Goal: Information Seeking & Learning: Understand process/instructions

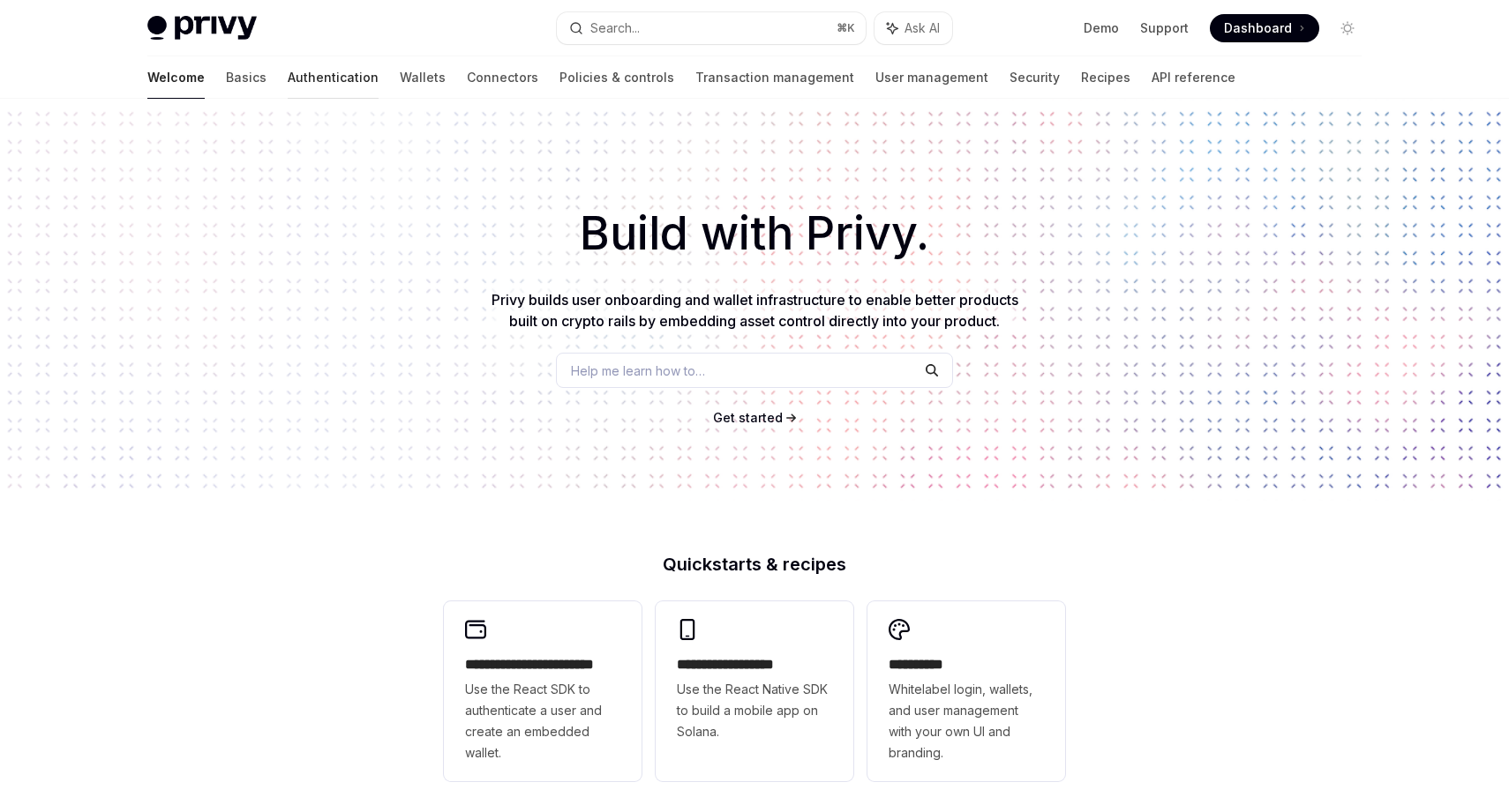
click at [288, 64] on link "Authentication" at bounding box center [333, 77] width 91 height 42
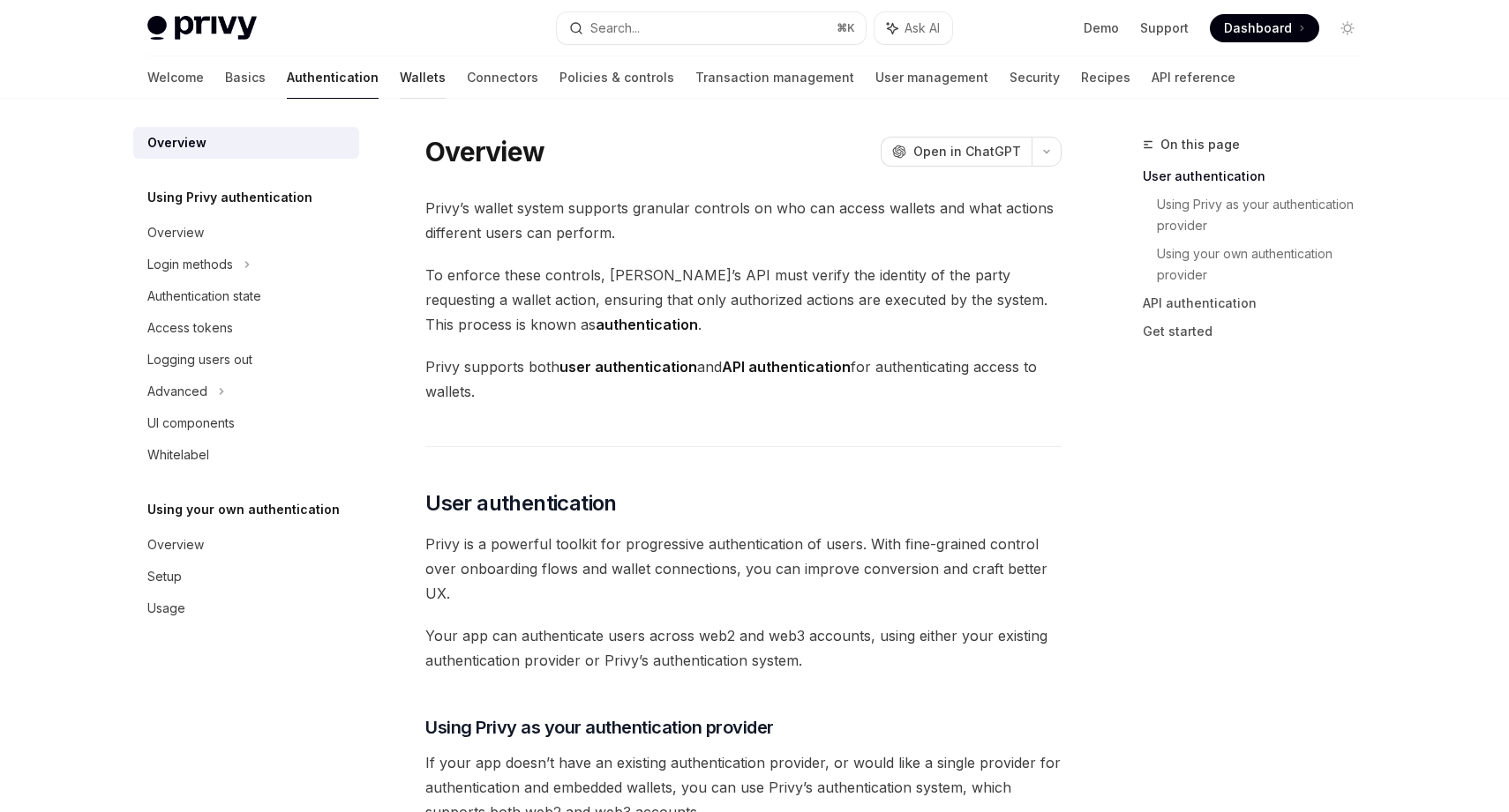
click at [400, 81] on link "Wallets" at bounding box center [422, 77] width 45 height 42
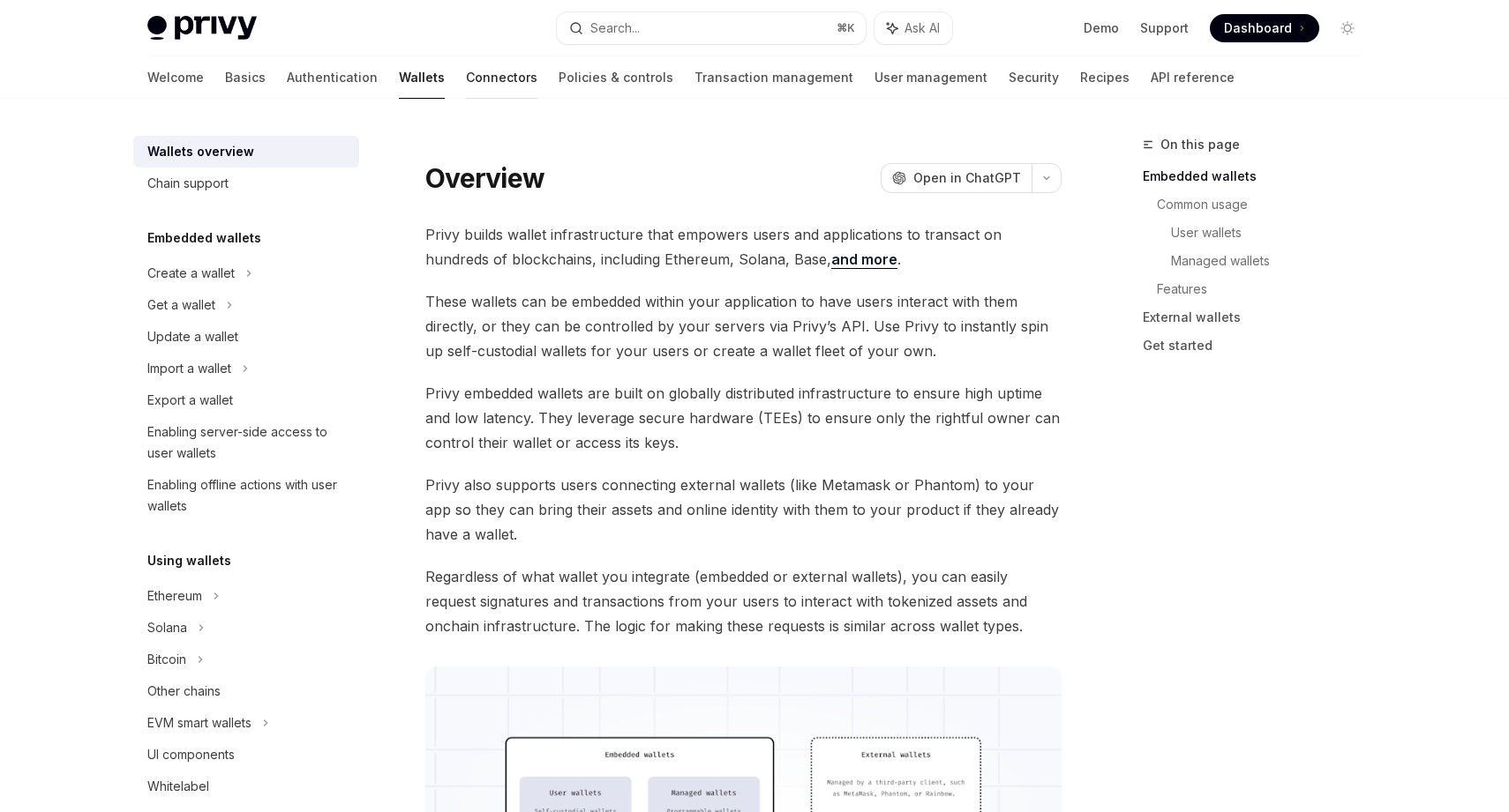
click at [466, 87] on link "Connectors" at bounding box center [501, 77] width 71 height 42
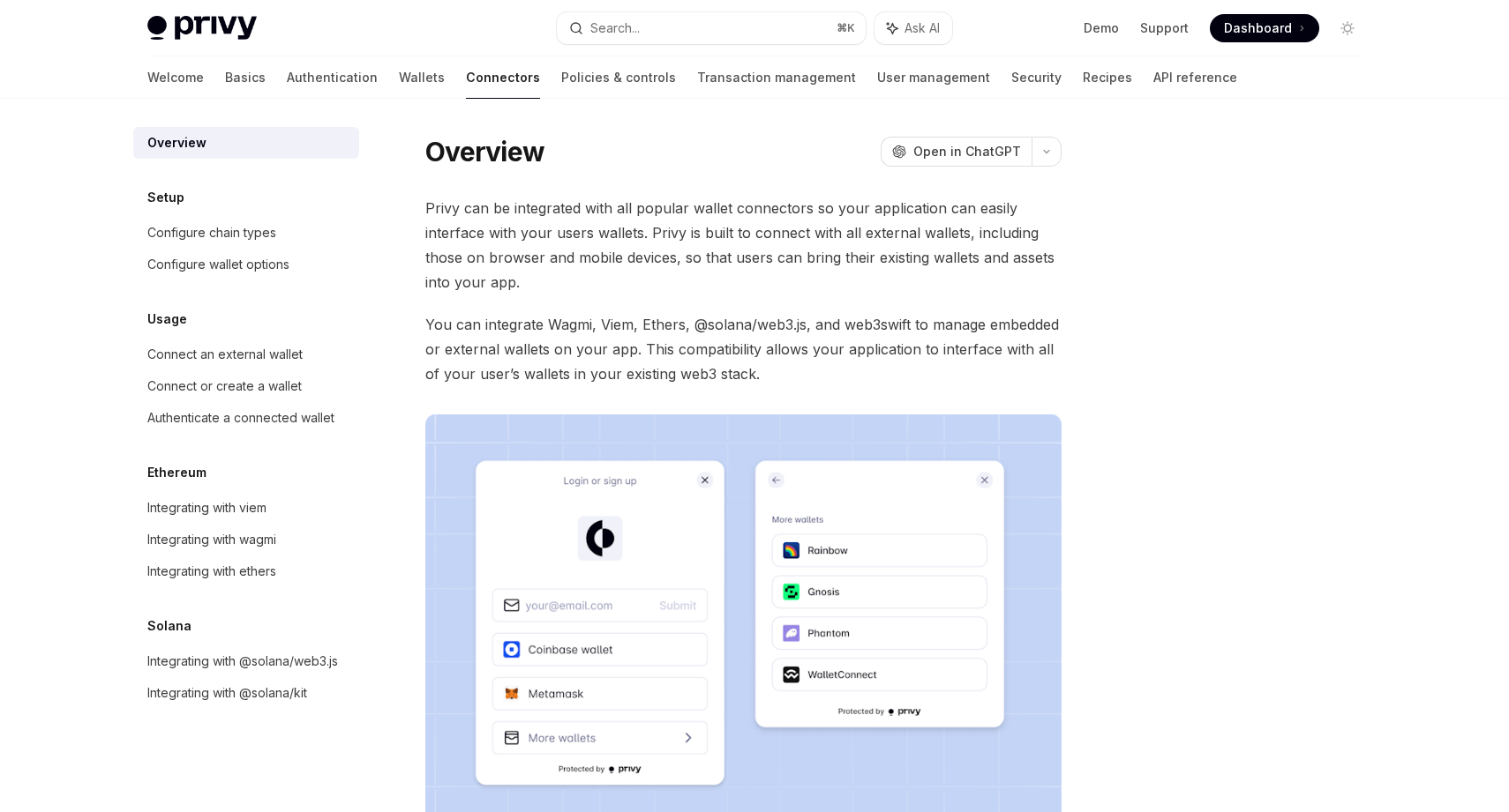
click at [513, 102] on div "Overview OpenAI Open in ChatGPT OpenAI Open in ChatGPT Privy can be integrated …" at bounding box center [754, 614] width 1242 height 1032
click at [287, 72] on link "Authentication" at bounding box center [332, 77] width 91 height 42
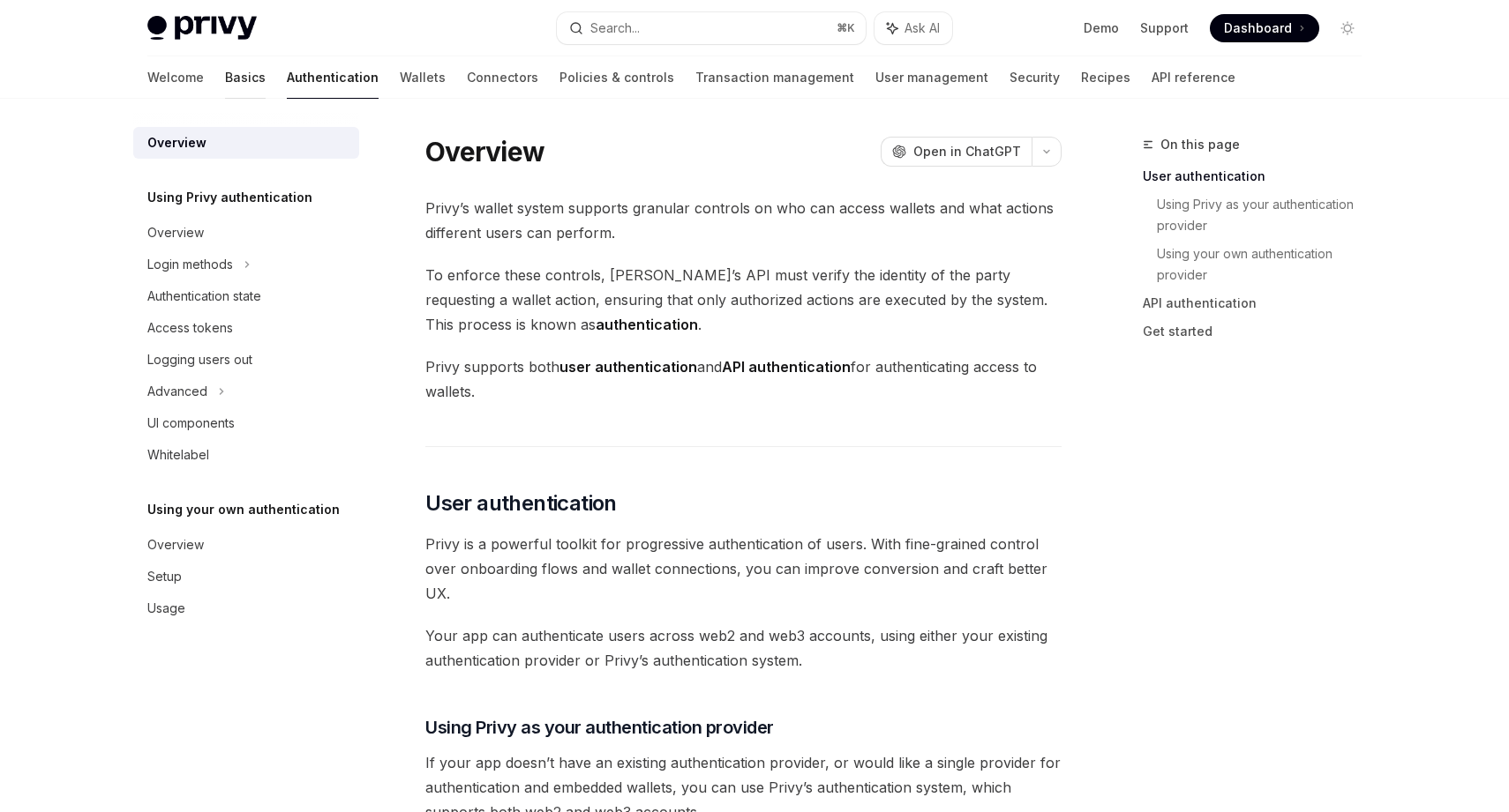
click at [225, 67] on link "Basics" at bounding box center [245, 77] width 41 height 42
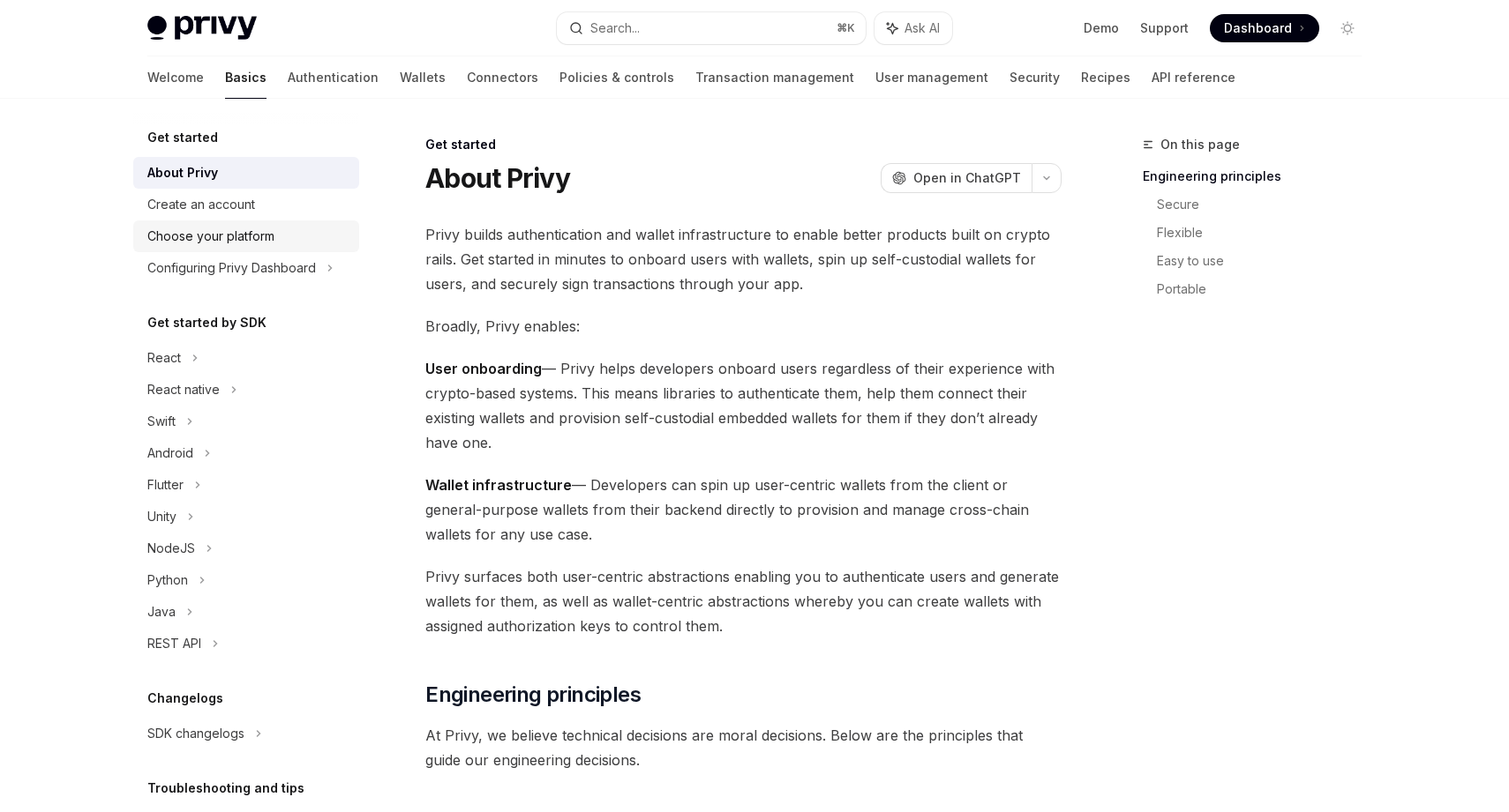
click at [219, 237] on div "Choose your platform" at bounding box center [212, 237] width 128 height 21
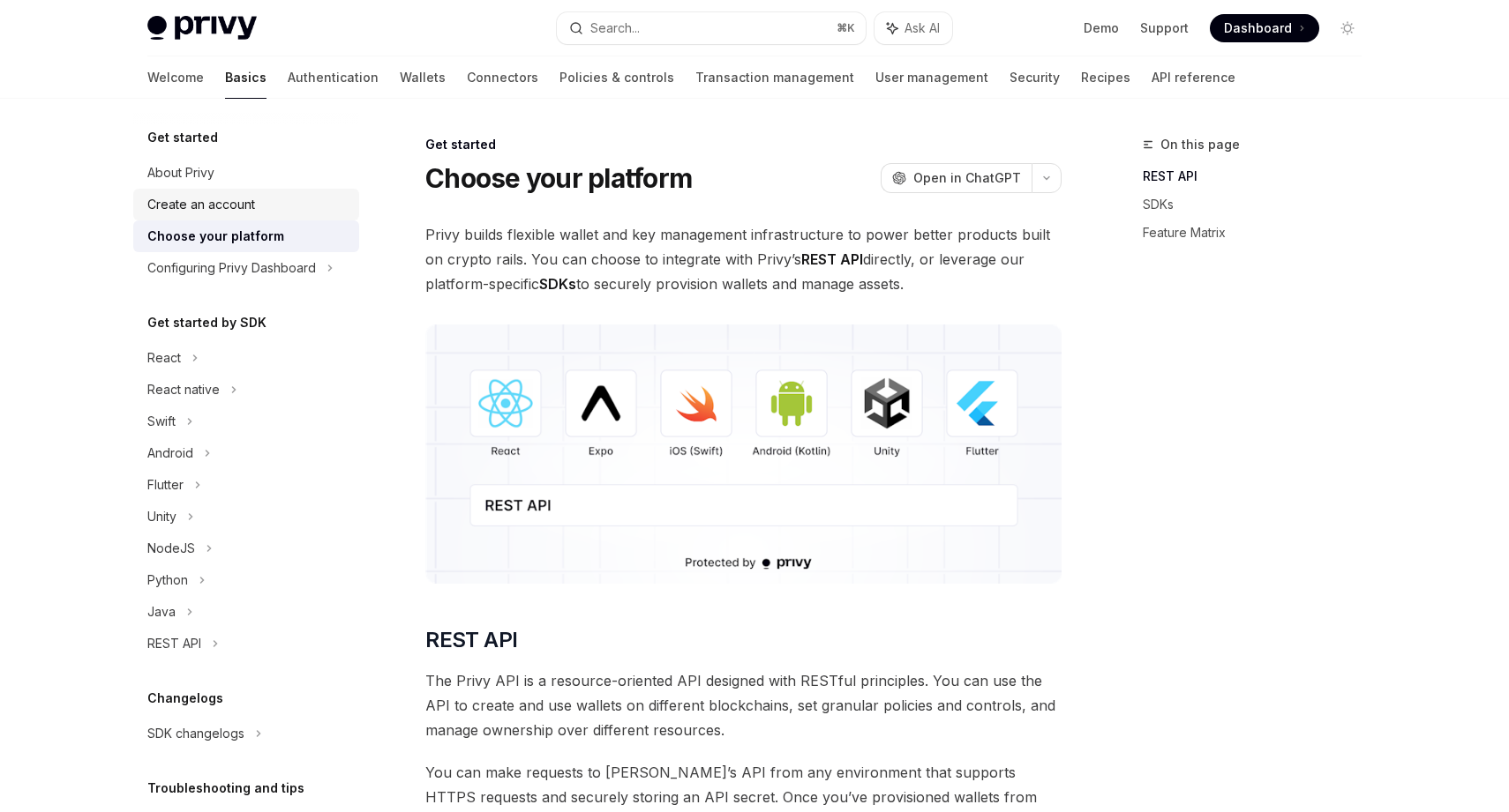
click at [211, 206] on div "Create an account" at bounding box center [201, 205] width 107 height 21
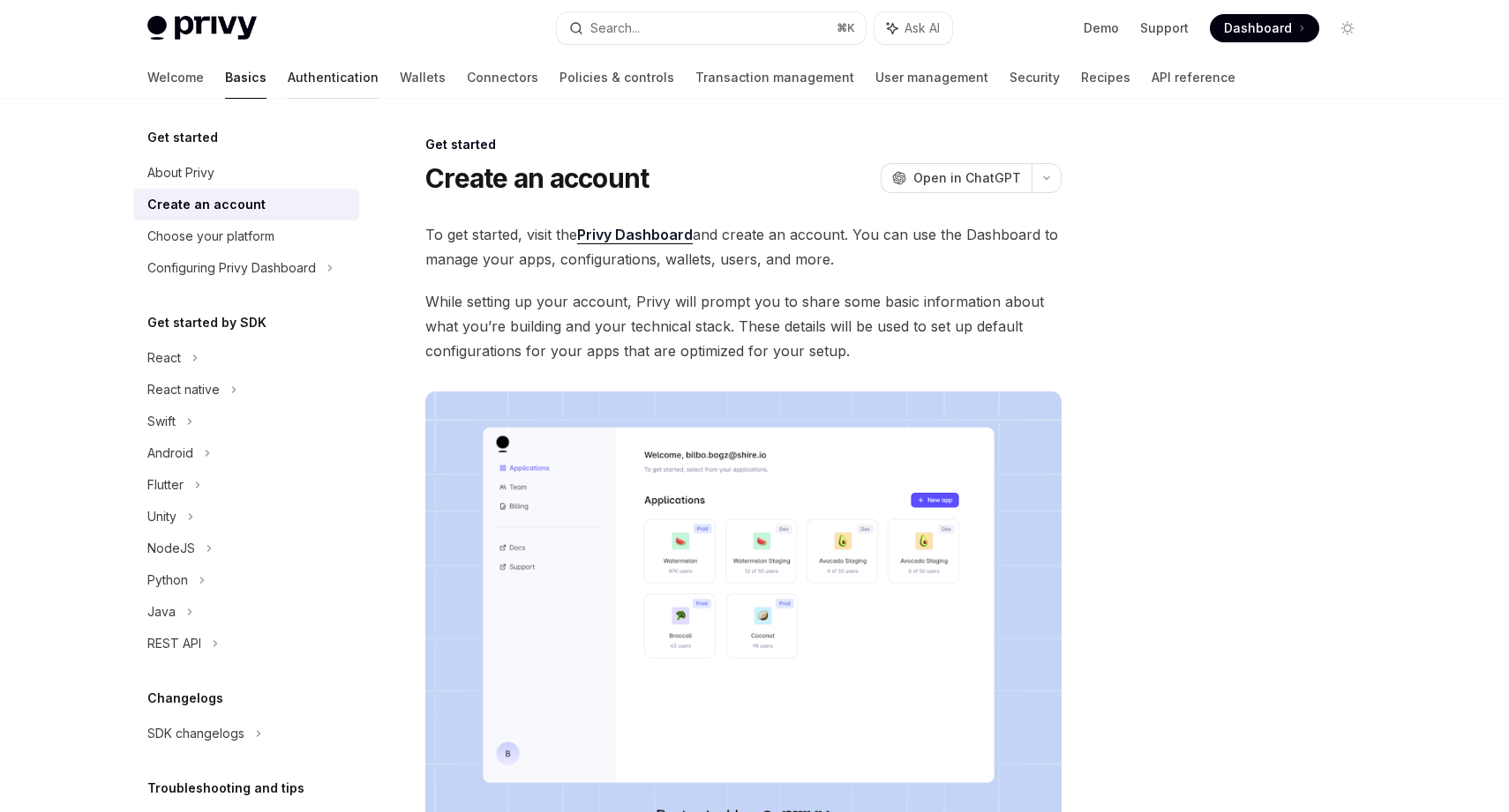
click at [288, 72] on link "Authentication" at bounding box center [333, 77] width 91 height 42
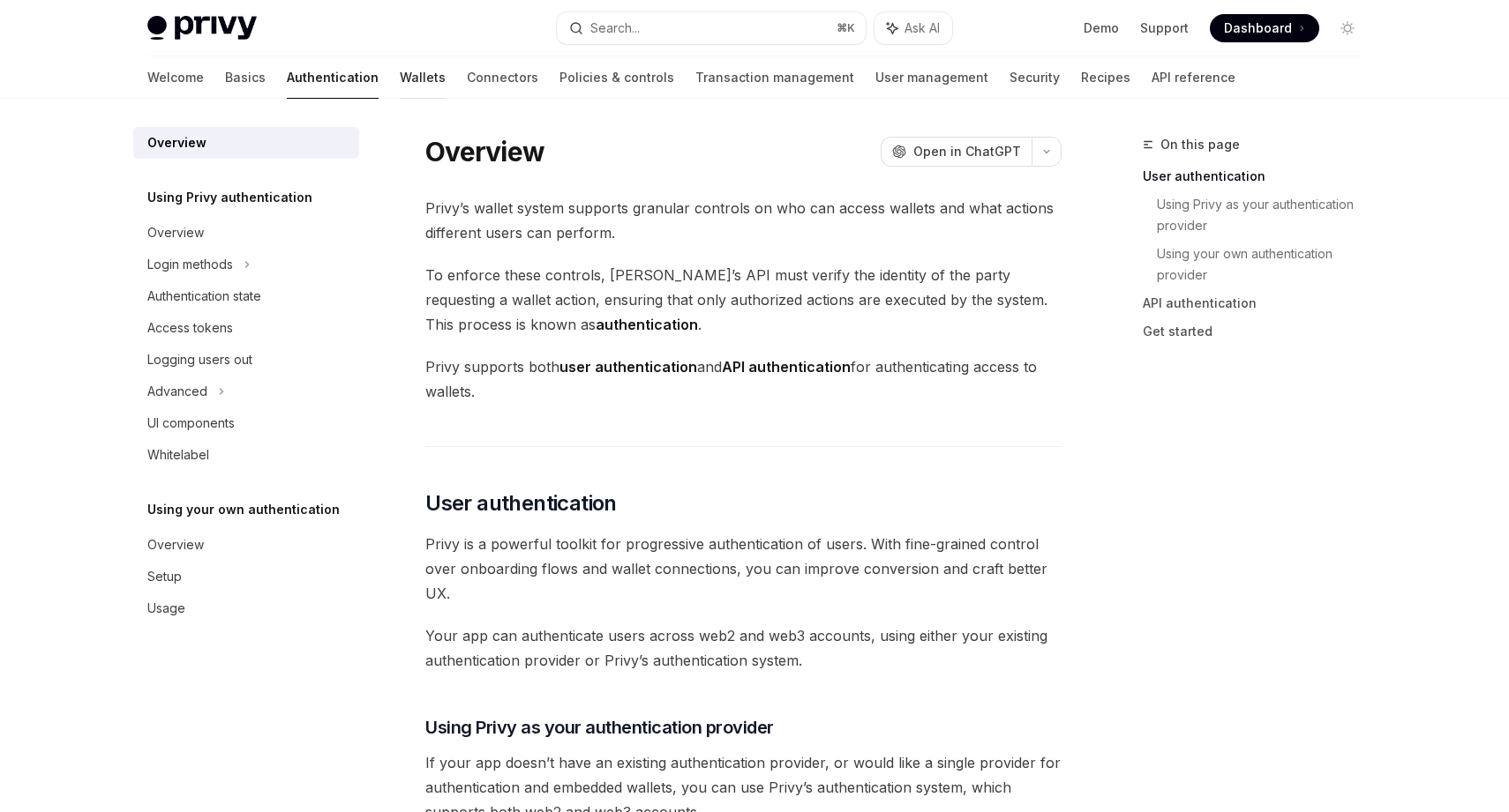
click at [400, 87] on link "Wallets" at bounding box center [422, 77] width 45 height 42
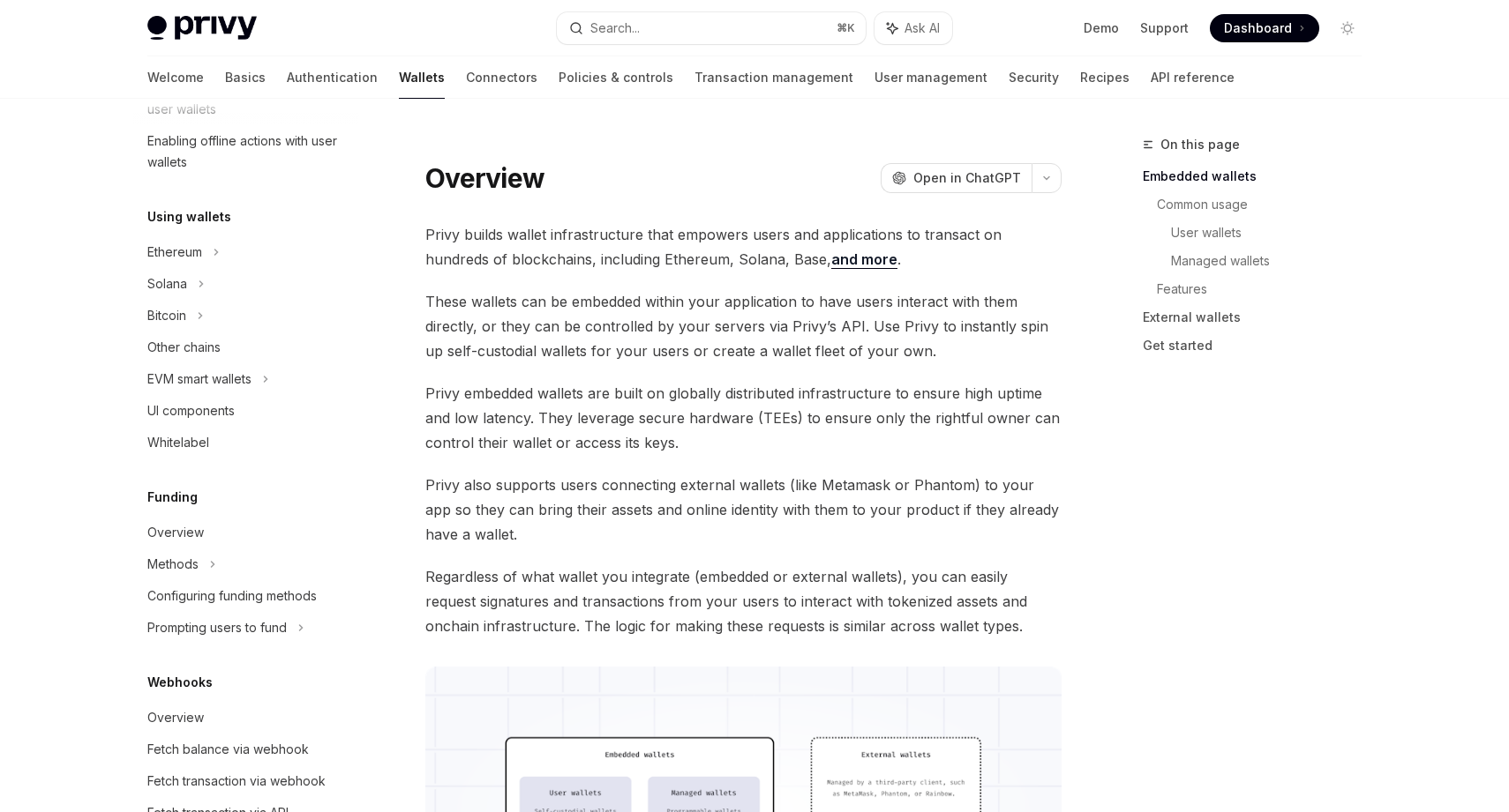
scroll to position [357, 0]
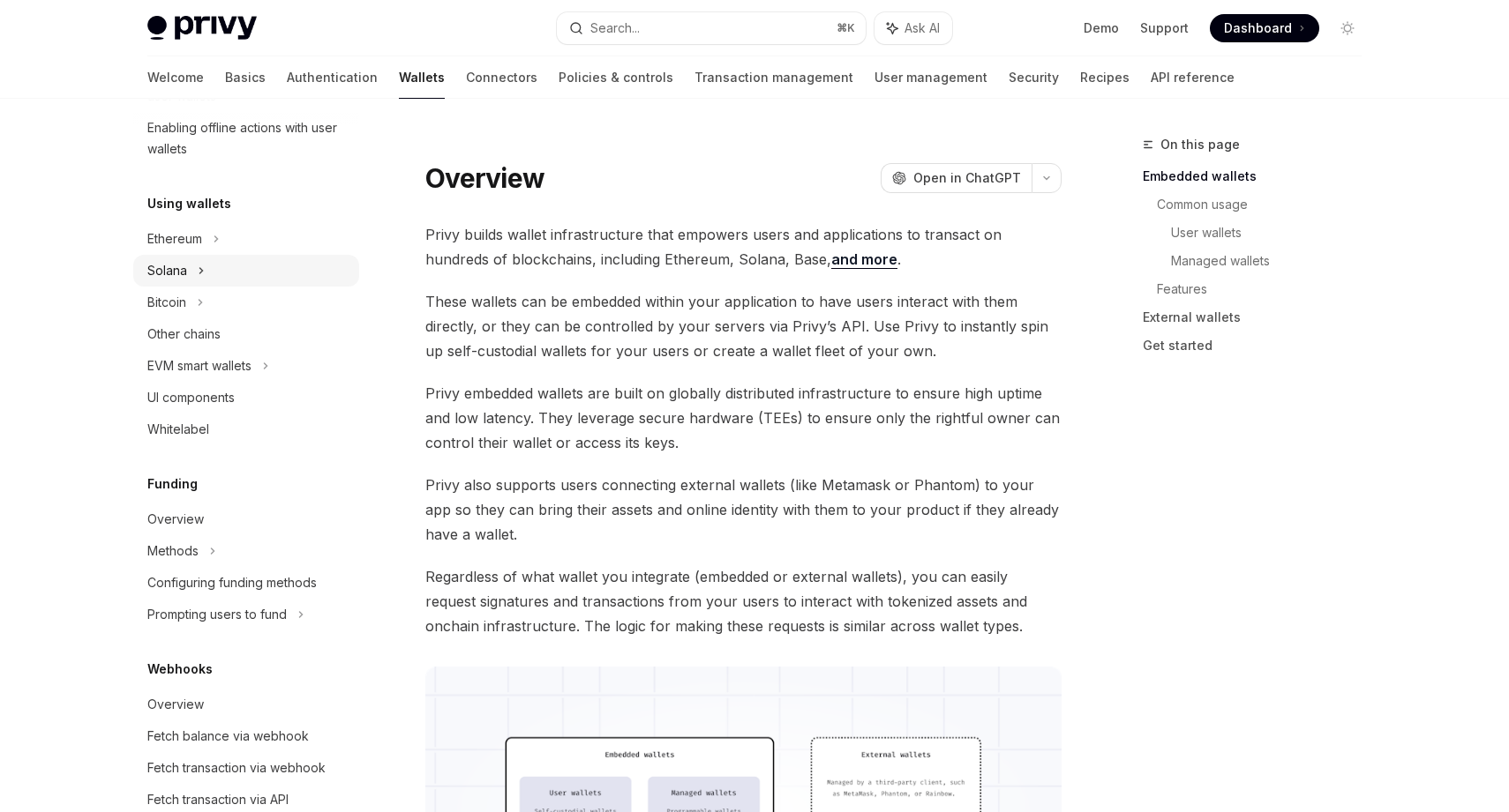
click at [218, 266] on div "Solana" at bounding box center [246, 270] width 226 height 32
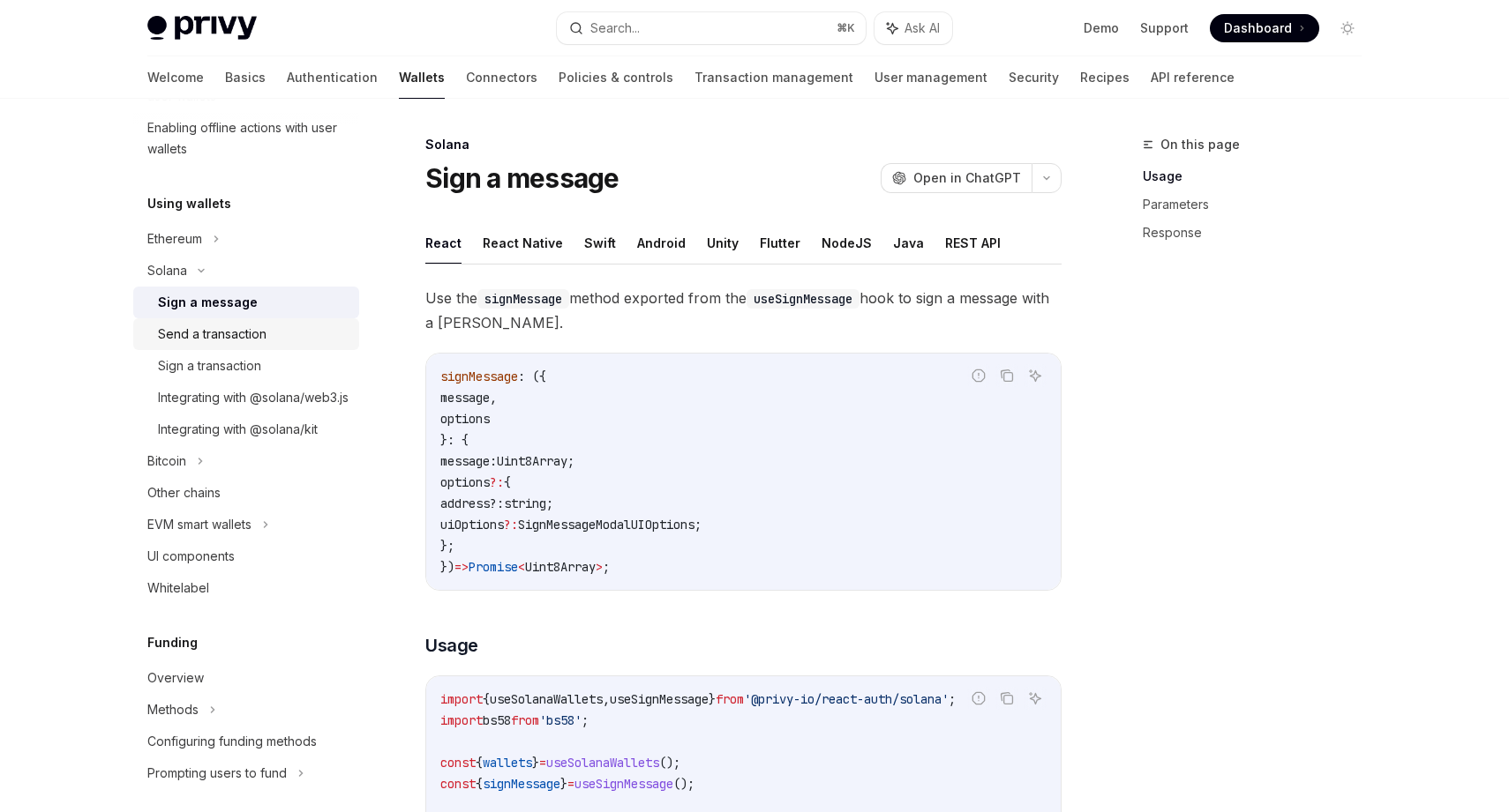
click at [238, 327] on div "Send a transaction" at bounding box center [213, 334] width 108 height 21
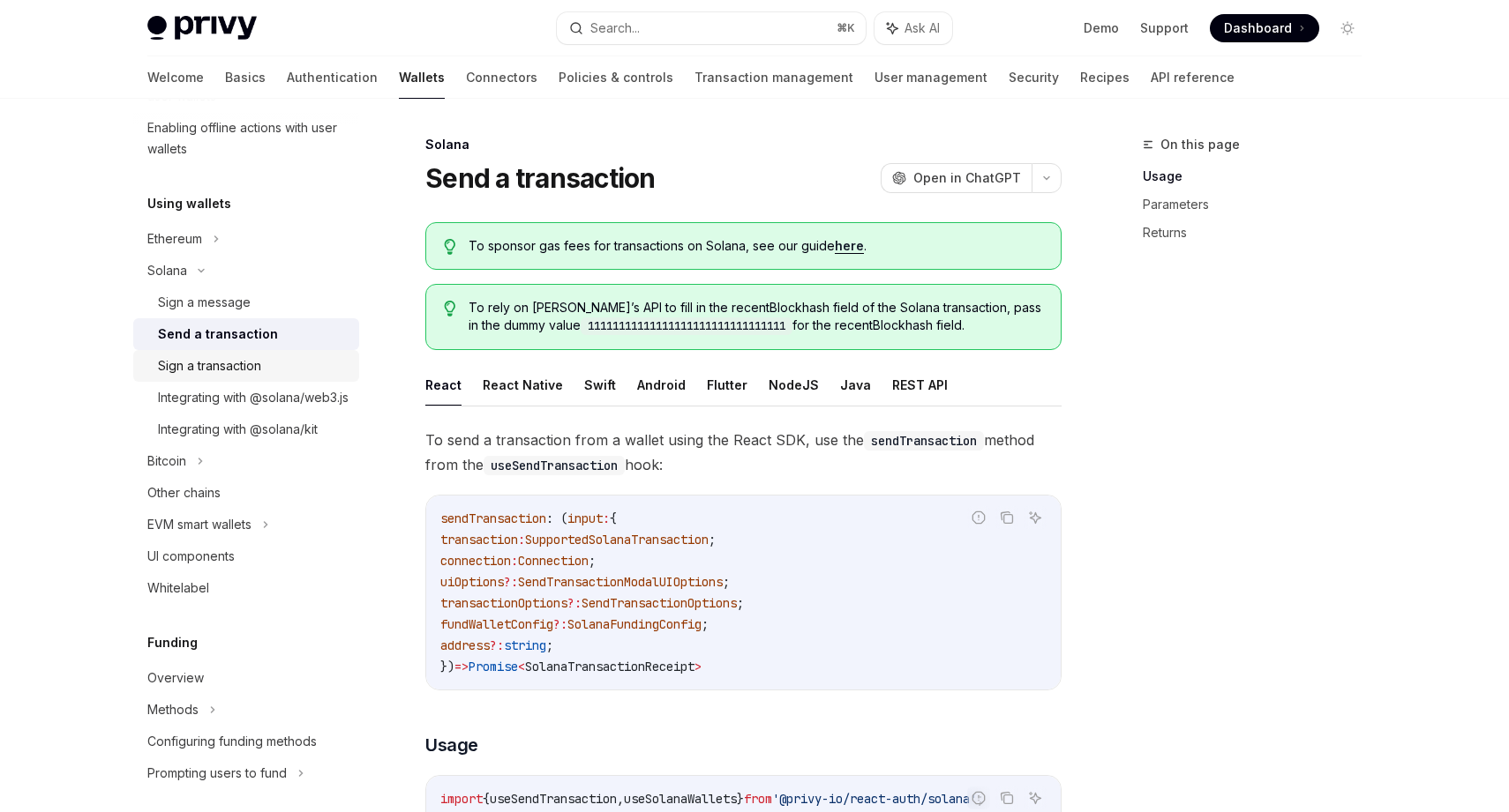
click at [259, 361] on div "Sign a transaction" at bounding box center [210, 366] width 103 height 21
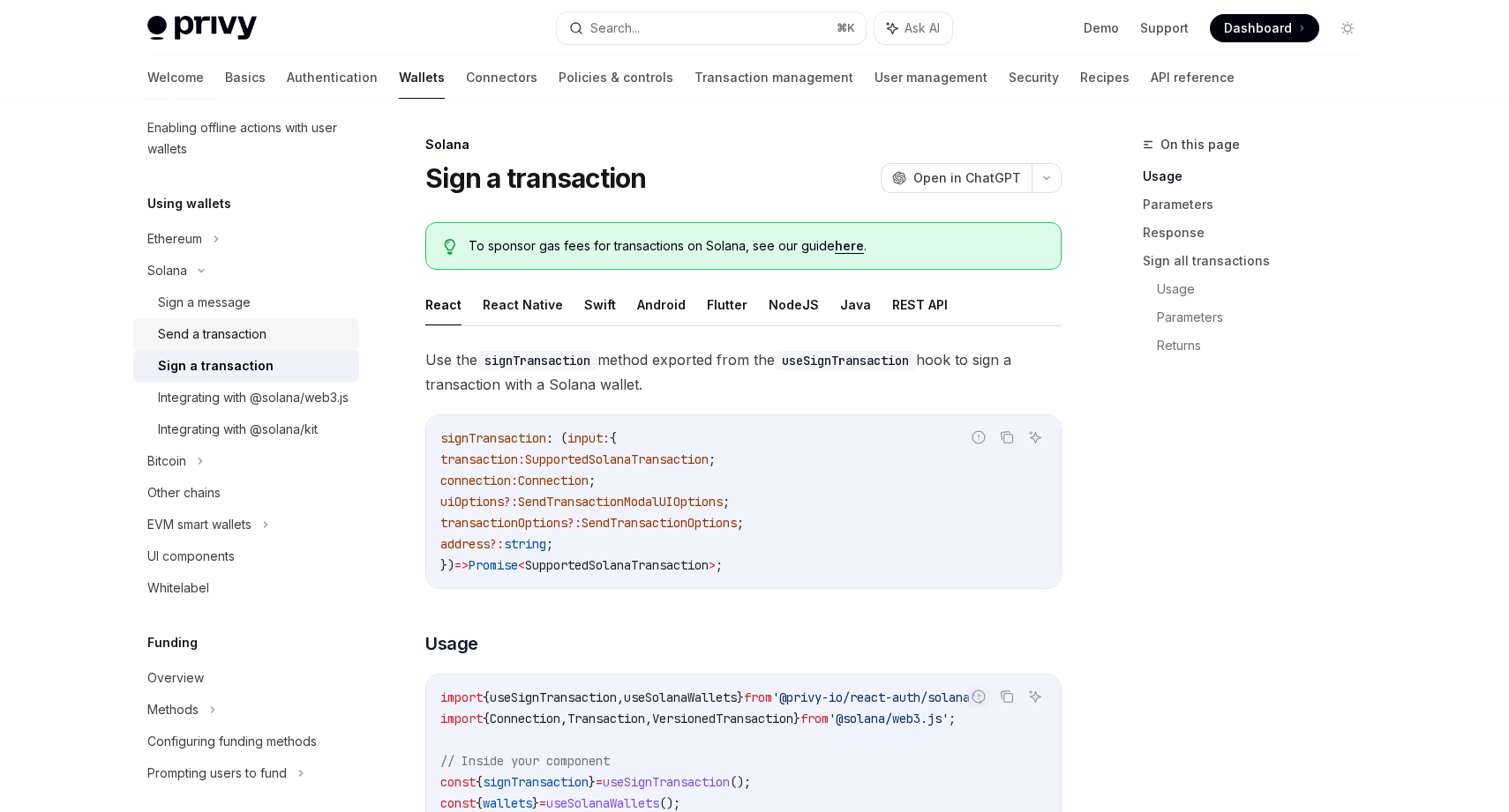
click at [250, 331] on div "Send a transaction" at bounding box center [213, 334] width 108 height 21
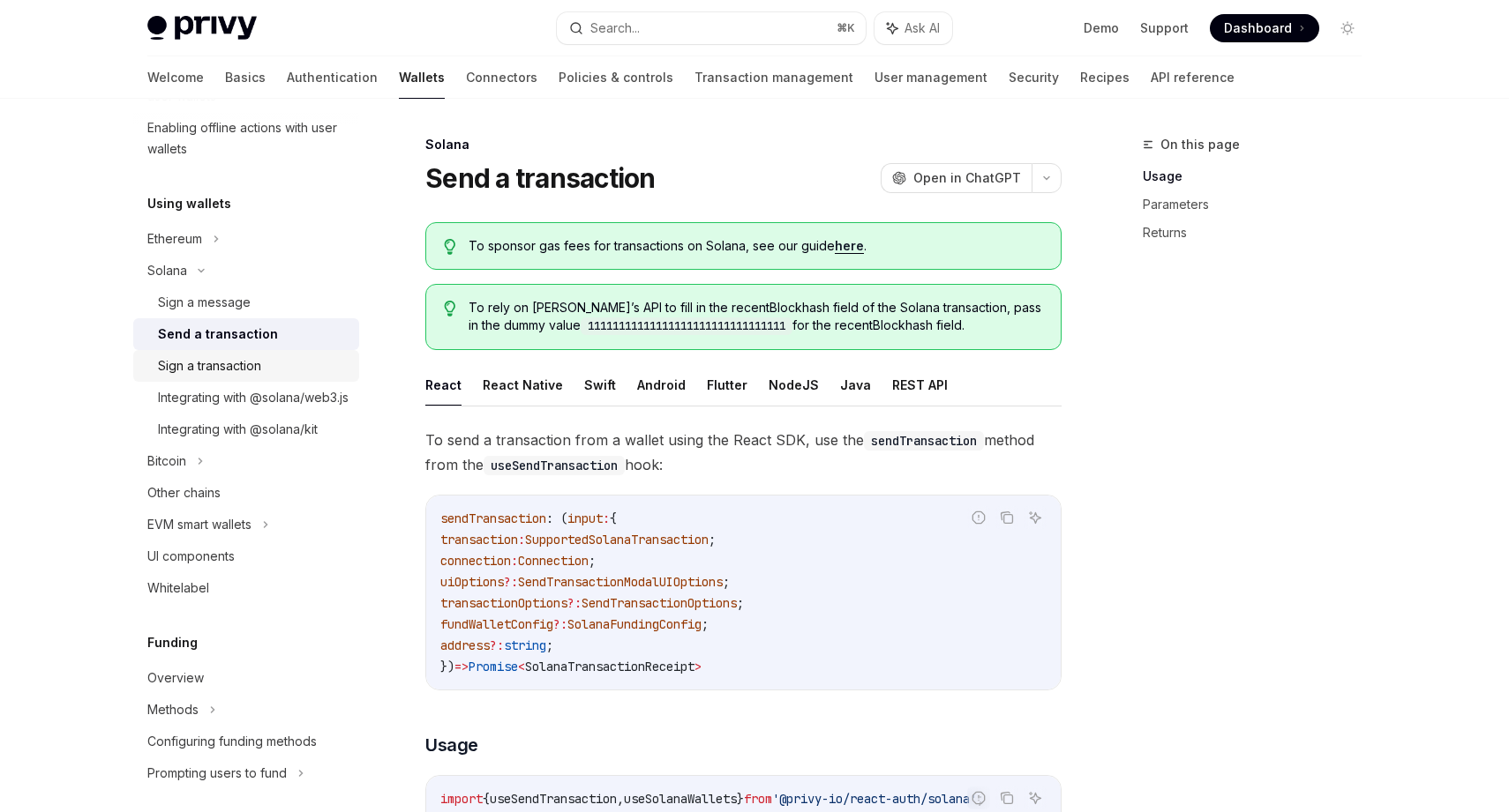
click at [250, 350] on link "Sign a transaction" at bounding box center [246, 366] width 226 height 32
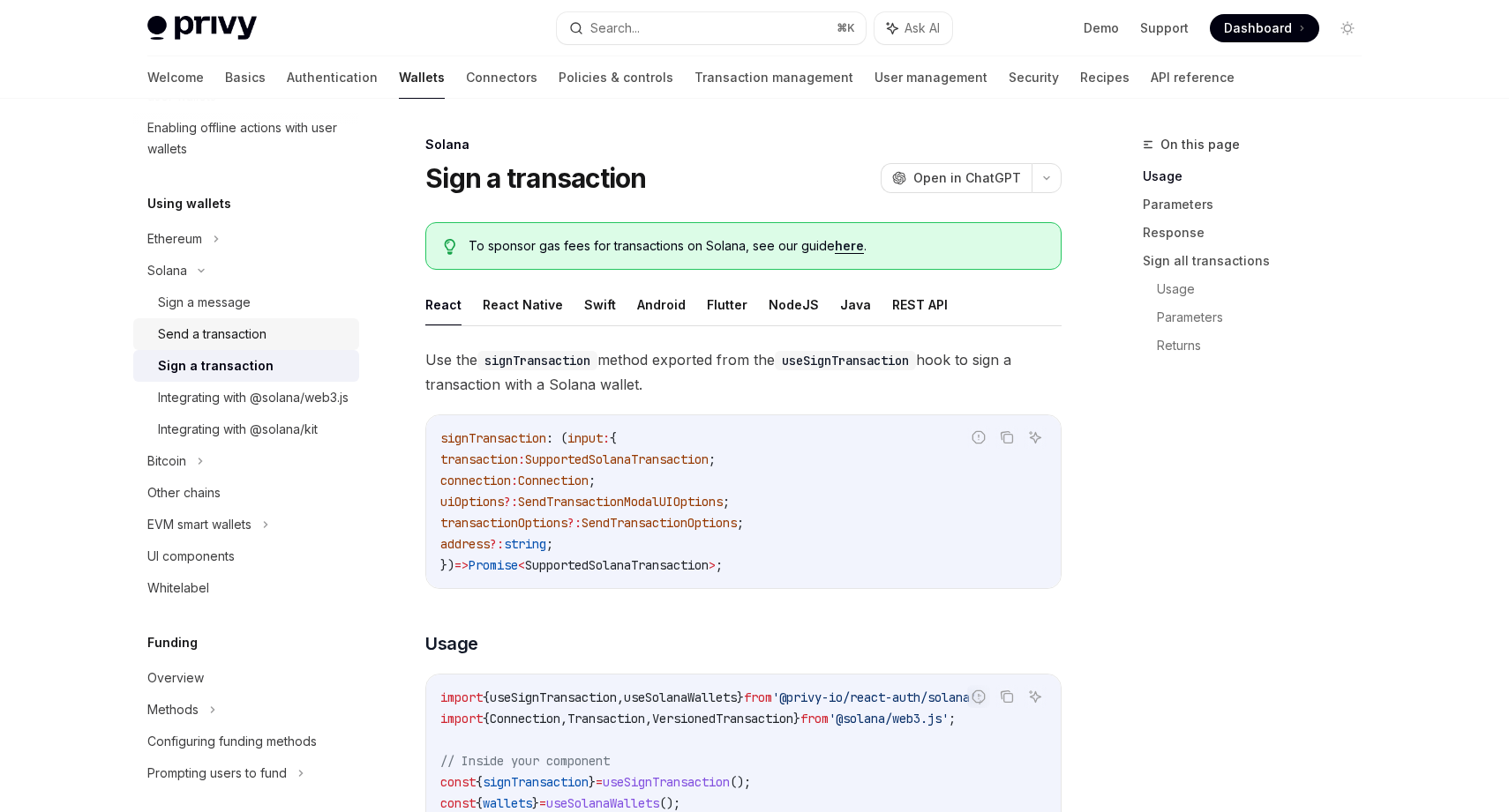
click at [244, 325] on div "Send a transaction" at bounding box center [213, 334] width 108 height 21
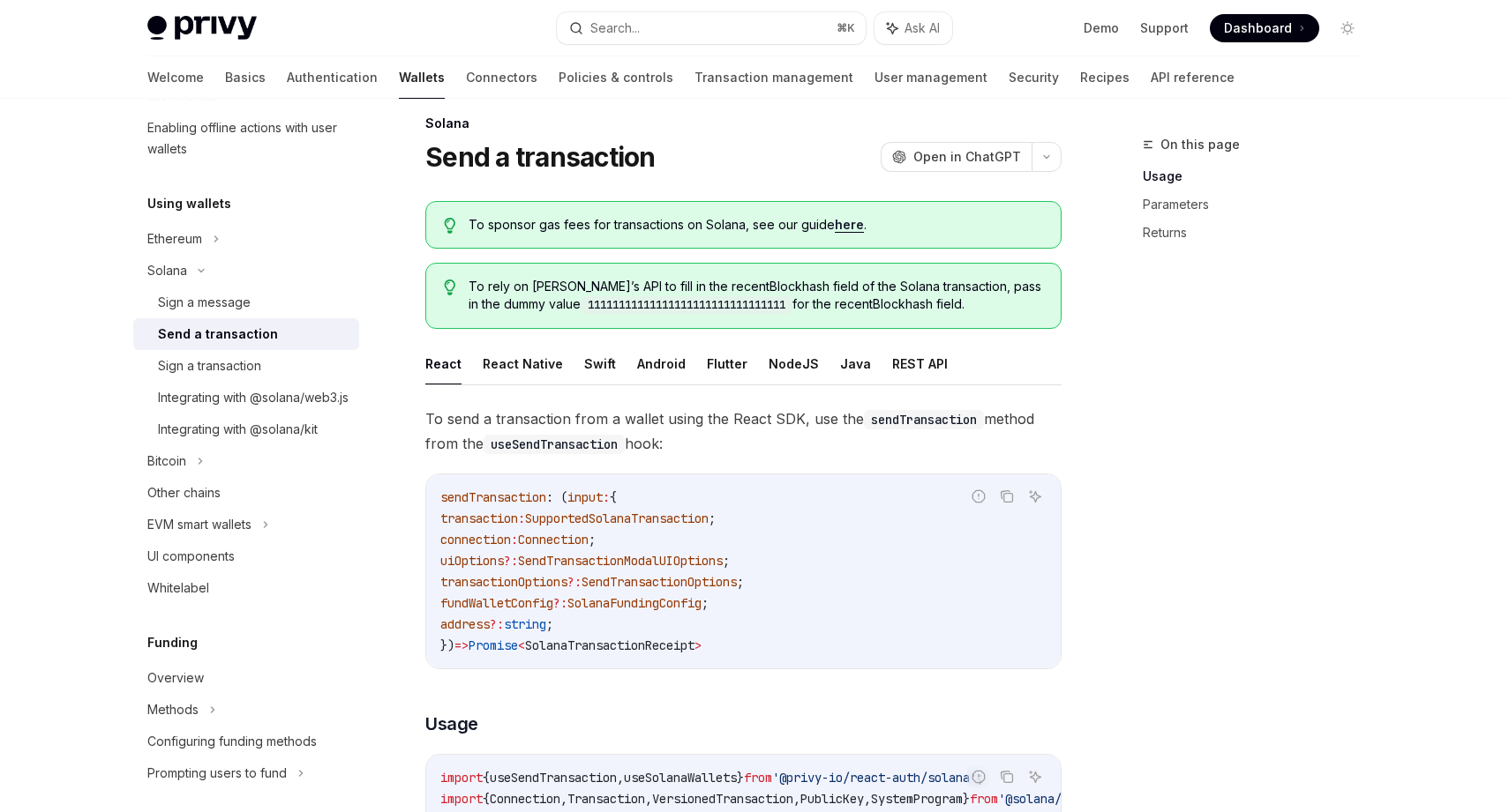
scroll to position [24, 0]
click at [248, 363] on div "Sign a transaction" at bounding box center [210, 366] width 103 height 21
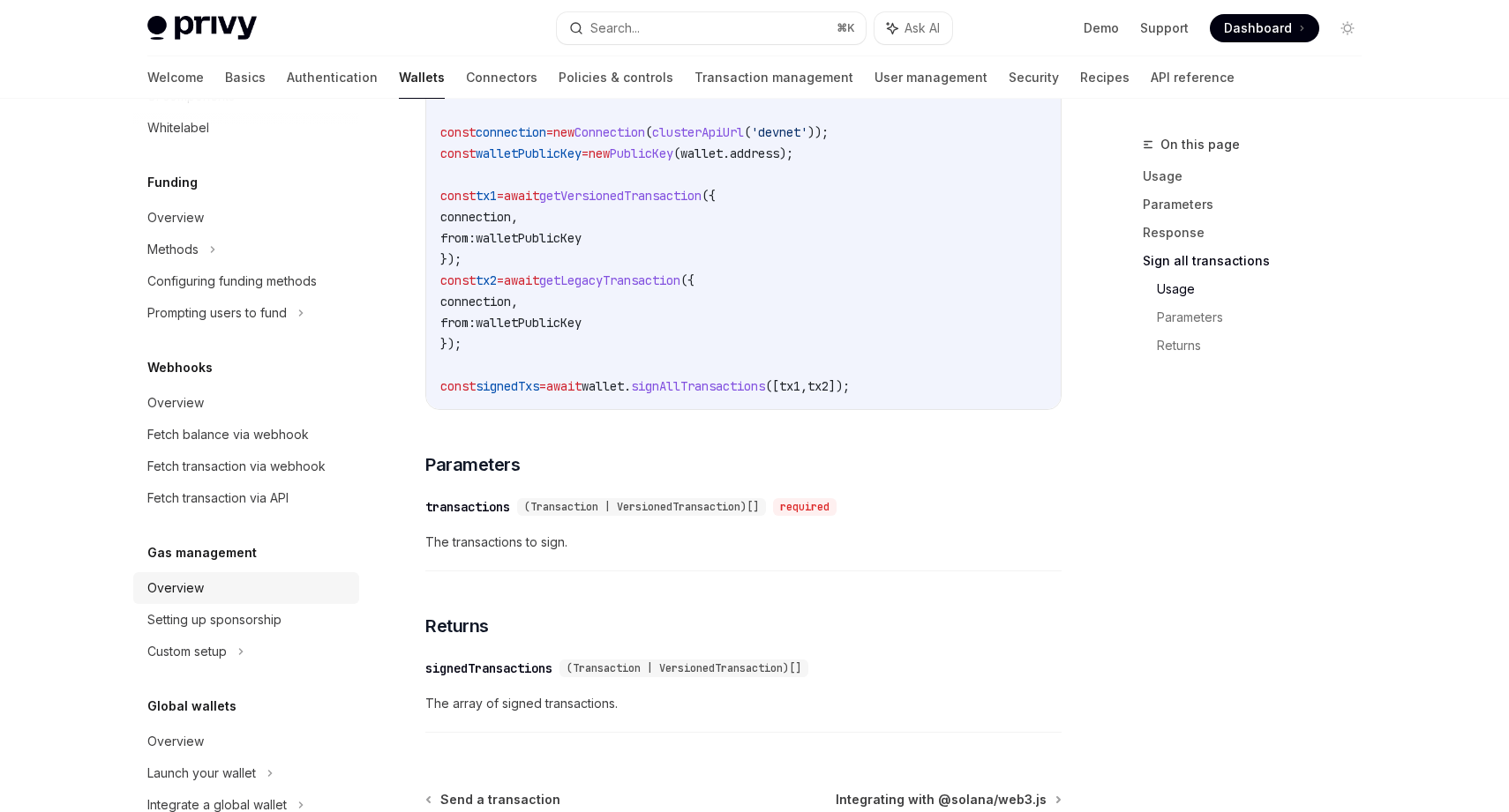
scroll to position [823, 0]
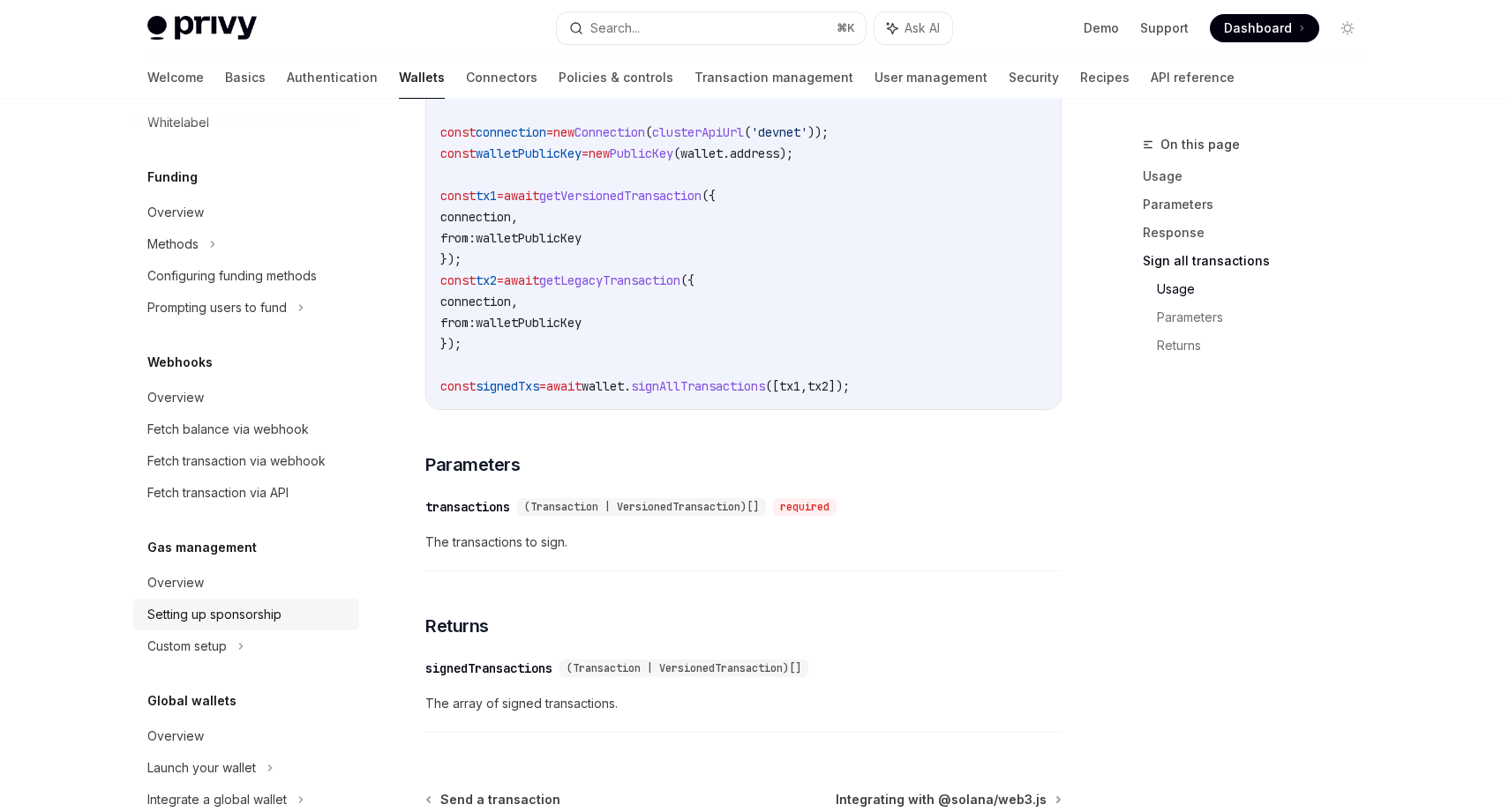
click at [271, 626] on div "Setting up sponsorship" at bounding box center [214, 615] width 134 height 21
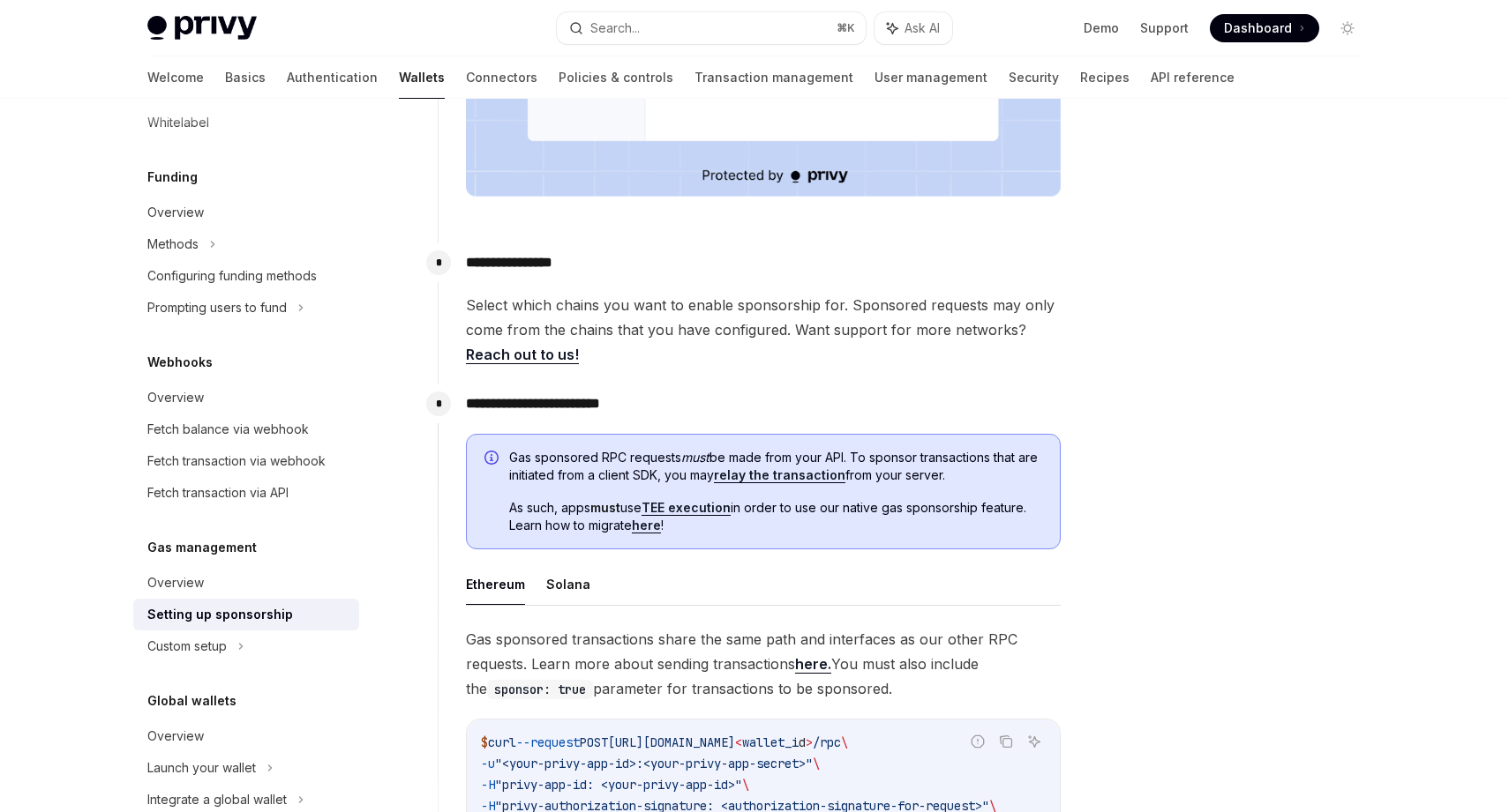
scroll to position [662, 0]
click at [577, 583] on button "Solana" at bounding box center [568, 583] width 44 height 42
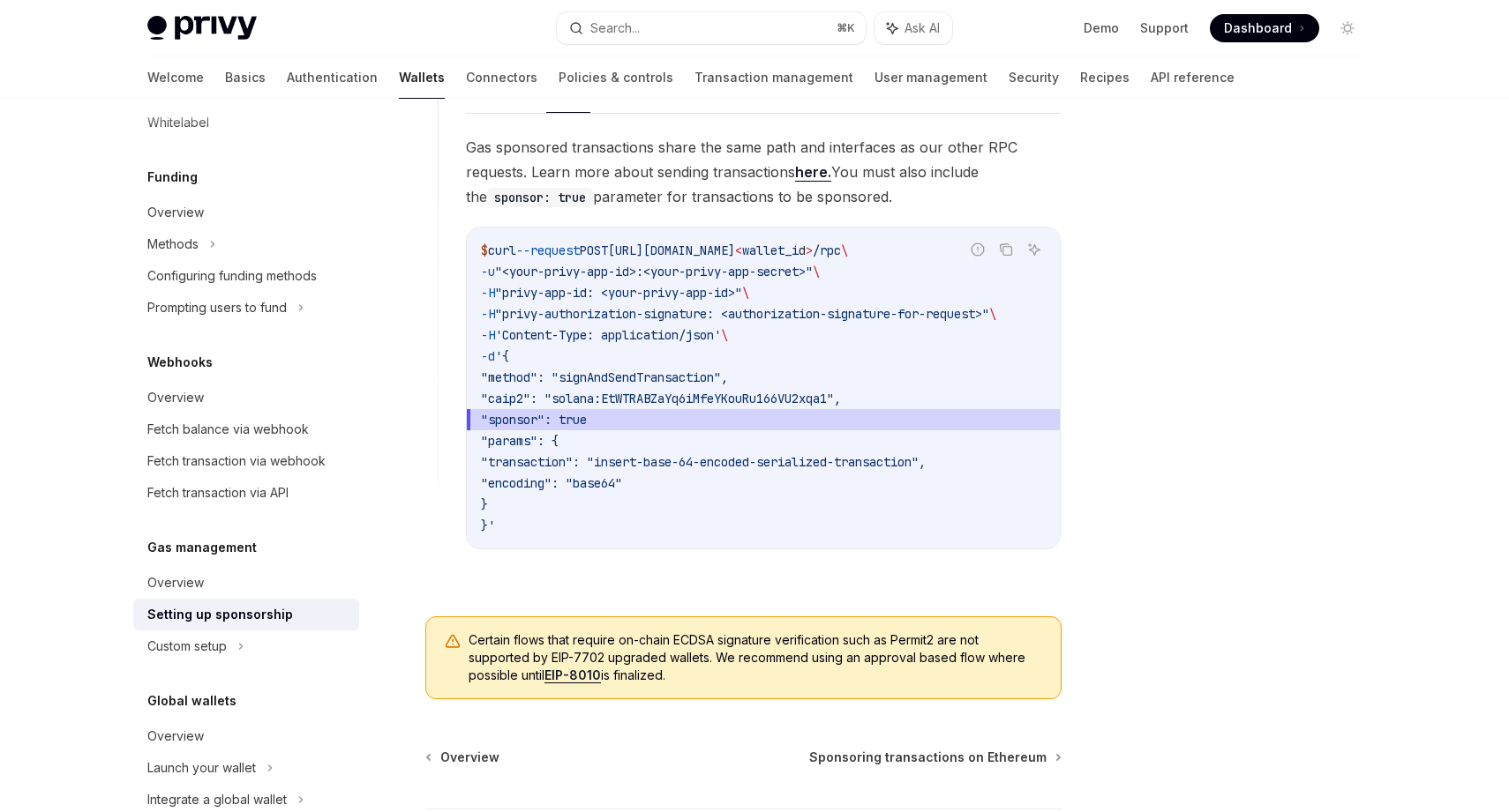
scroll to position [1309, 0]
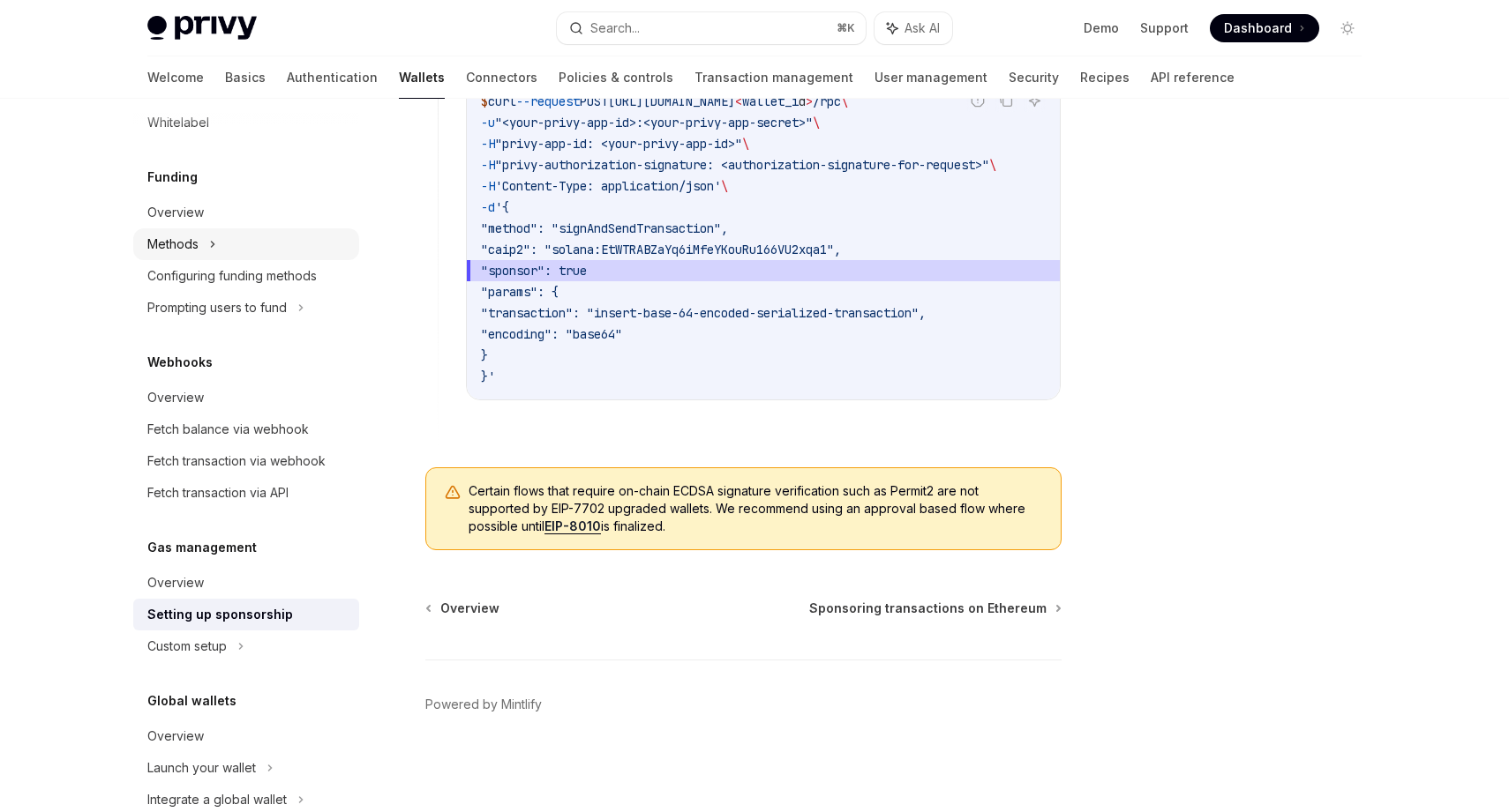
click at [187, 255] on div "Methods" at bounding box center [173, 244] width 51 height 21
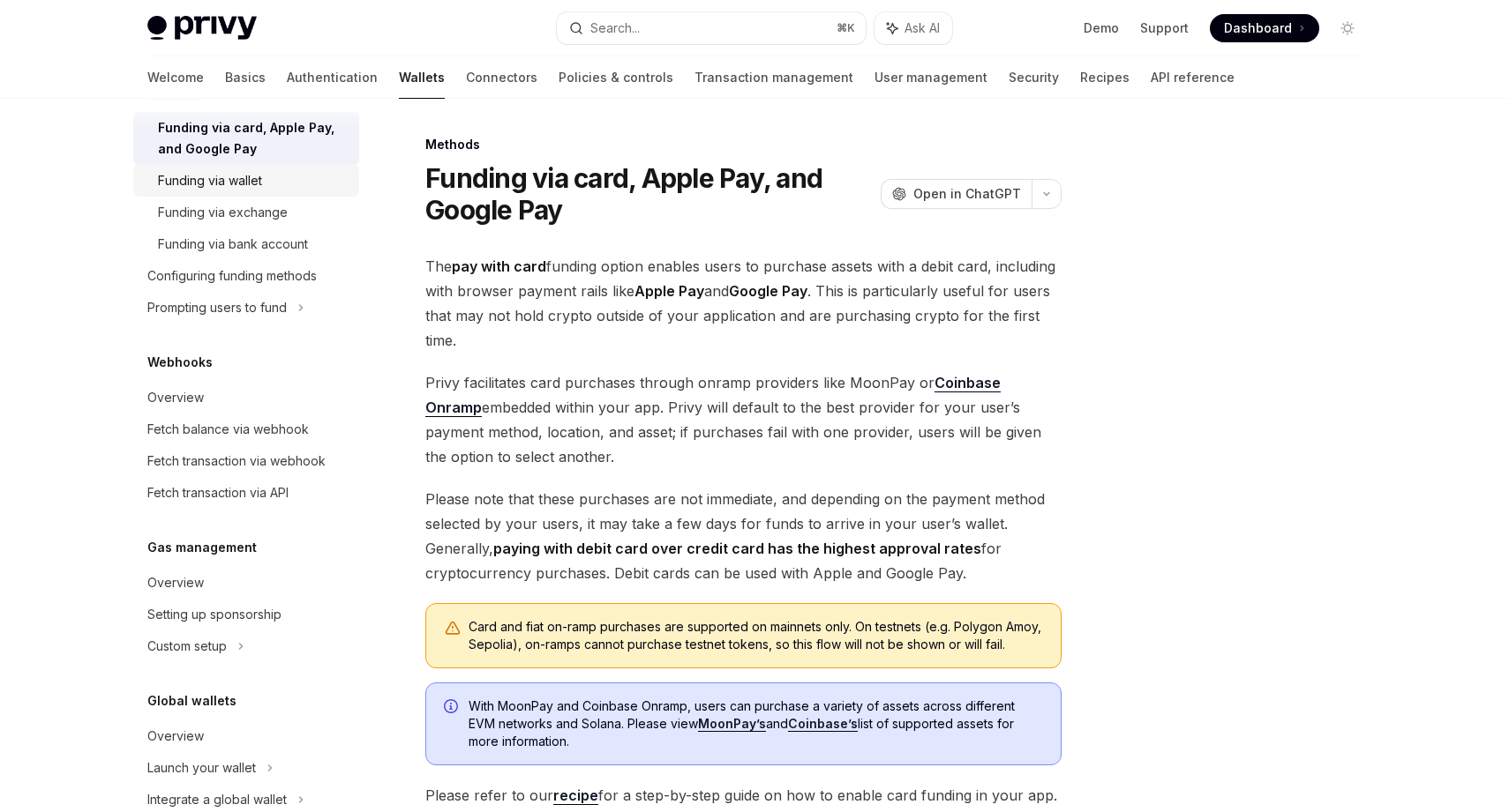
click at [277, 191] on div "Funding via wallet" at bounding box center [253, 181] width 190 height 21
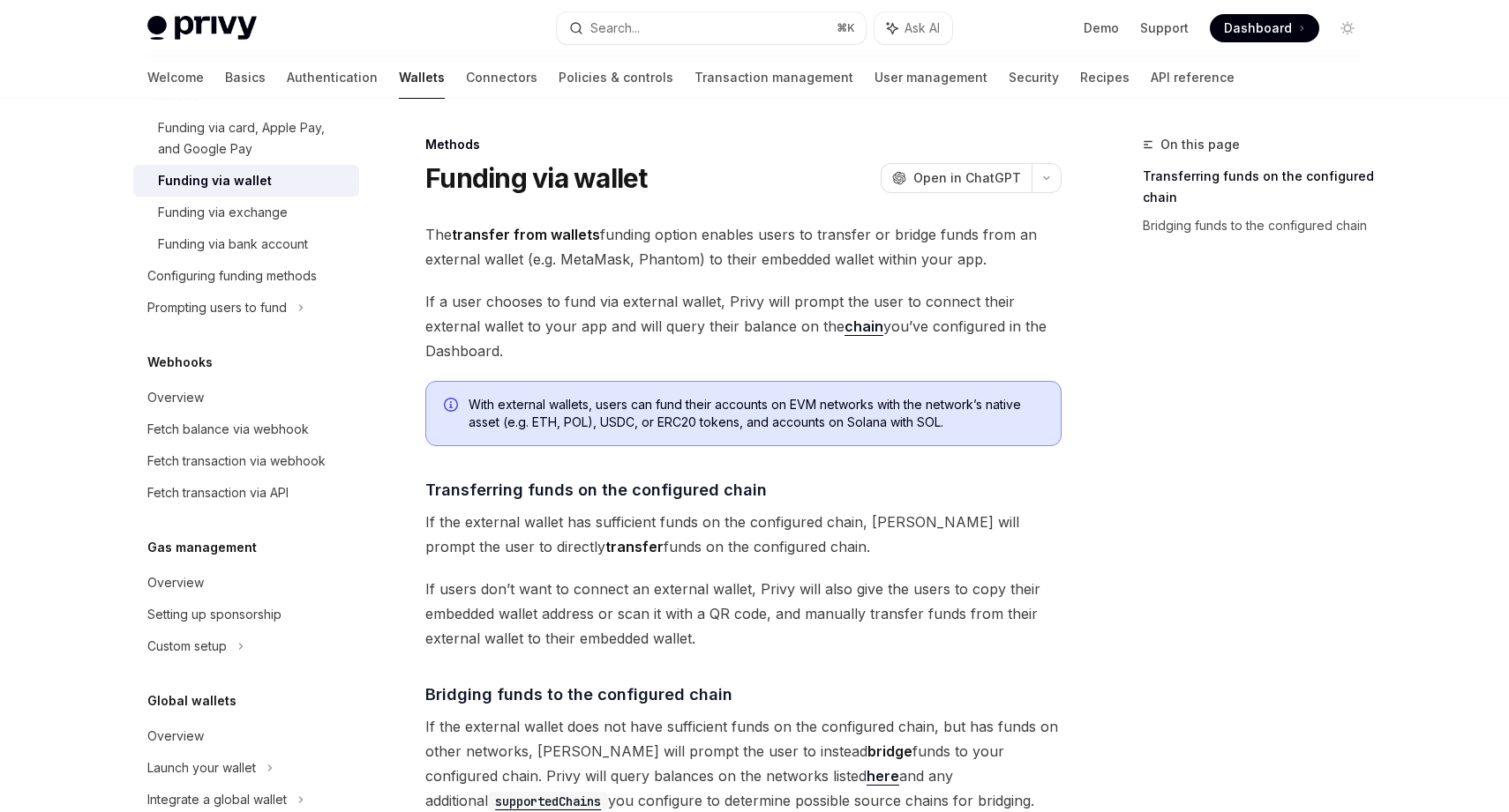
click at [277, 191] on div "Funding via wallet" at bounding box center [253, 181] width 190 height 21
click at [525, 196] on div "Methods Funding via wallet OpenAI Open in ChatGPT OpenAI Open in ChatGPT The tr…" at bounding box center [578, 705] width 974 height 1142
click at [399, 98] on div at bounding box center [421, 98] width 45 height 2
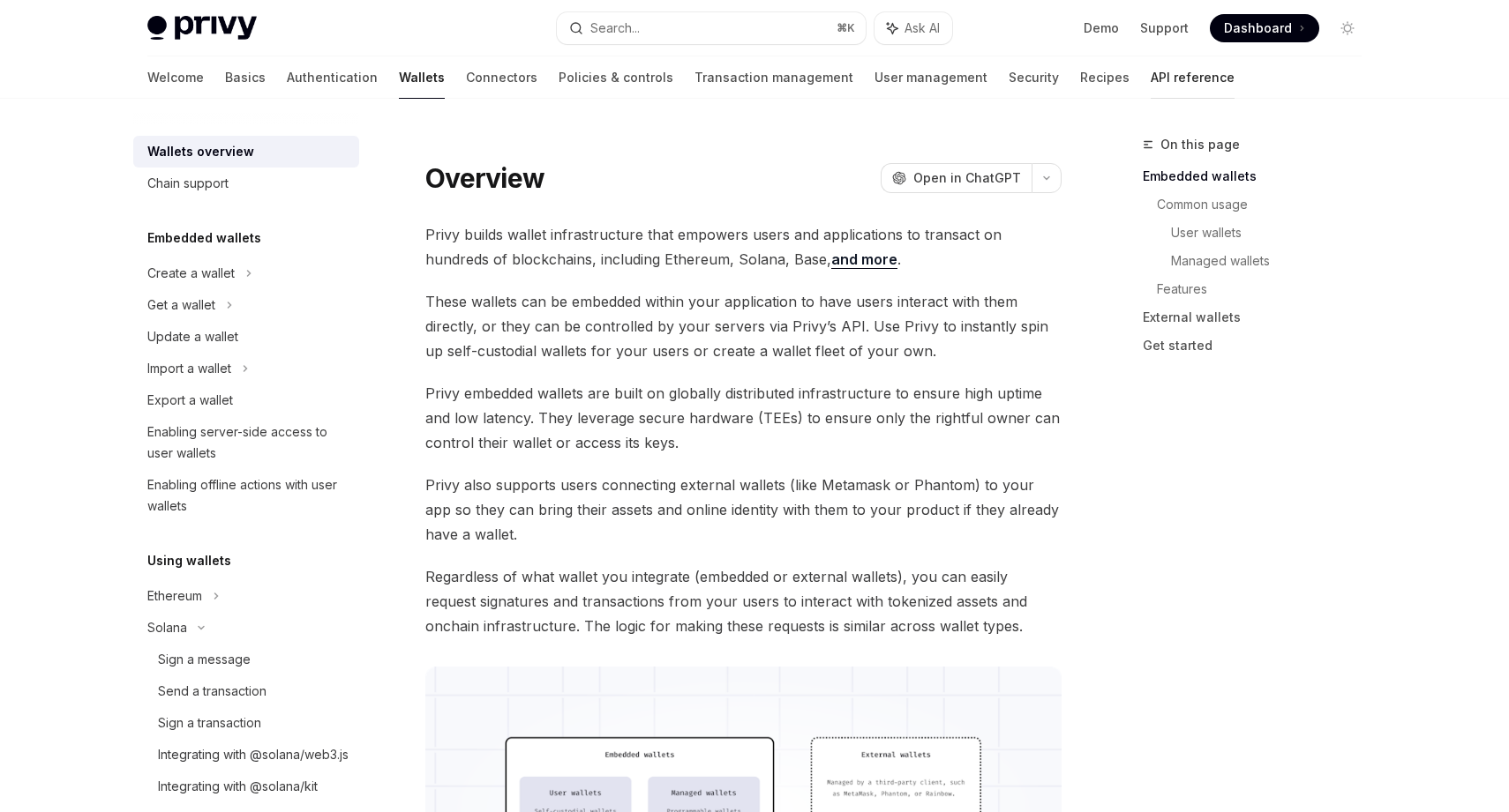
click at [1151, 74] on link "API reference" at bounding box center [1192, 77] width 84 height 42
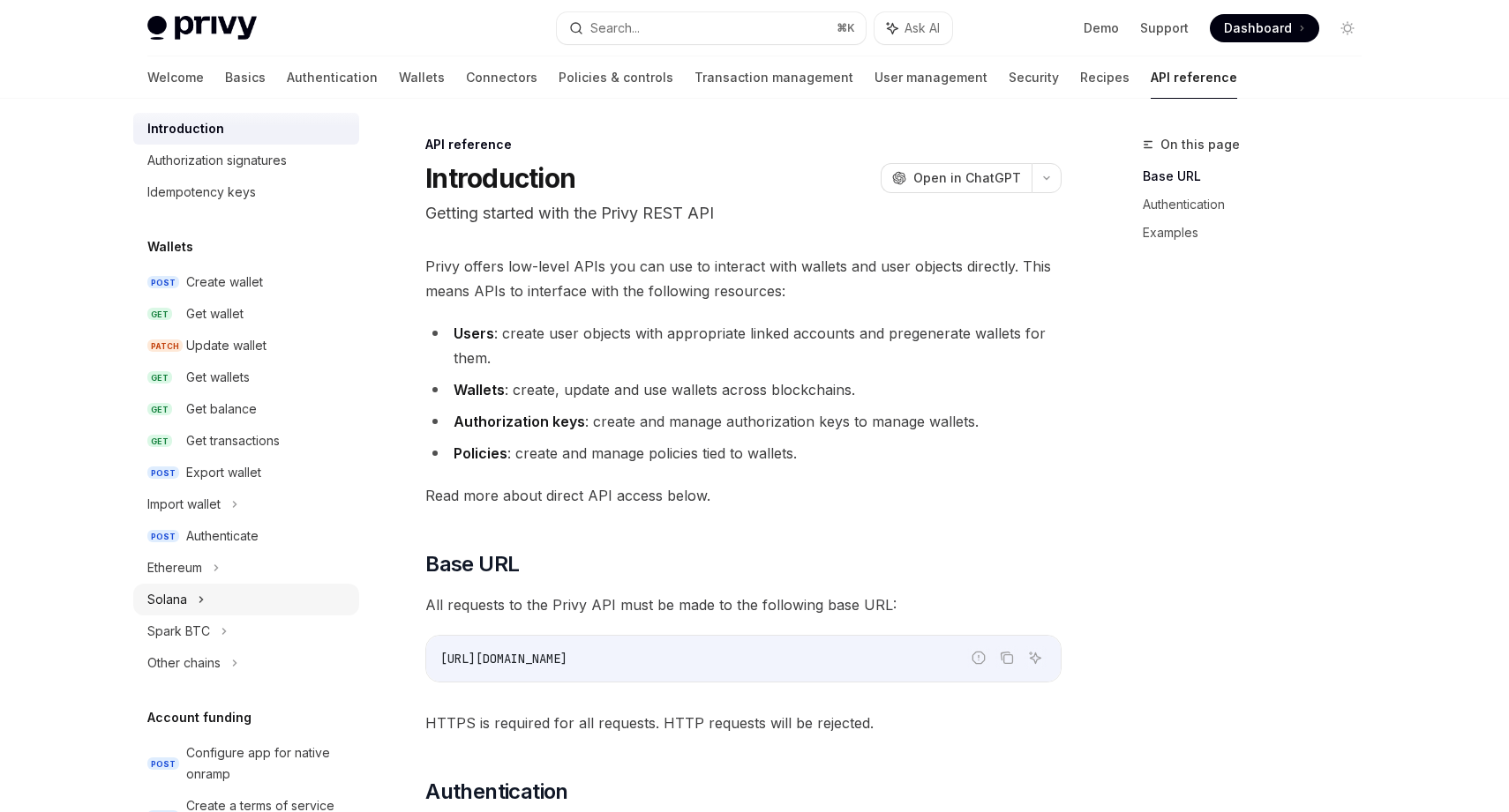
click at [182, 602] on div "Solana" at bounding box center [167, 600] width 40 height 21
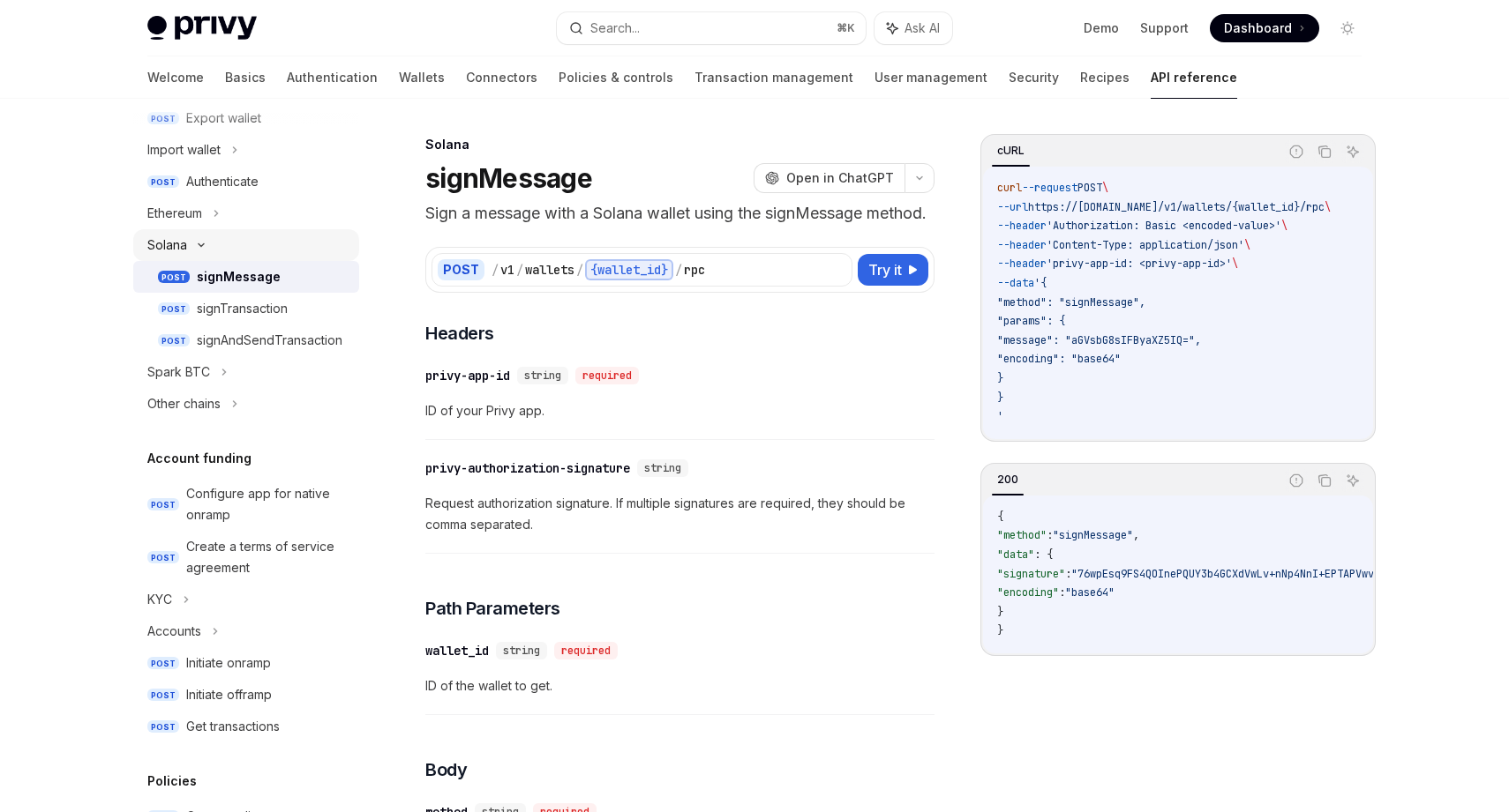
scroll to position [402, 0]
click at [294, 501] on div "Configure app for native onramp" at bounding box center [268, 502] width 162 height 42
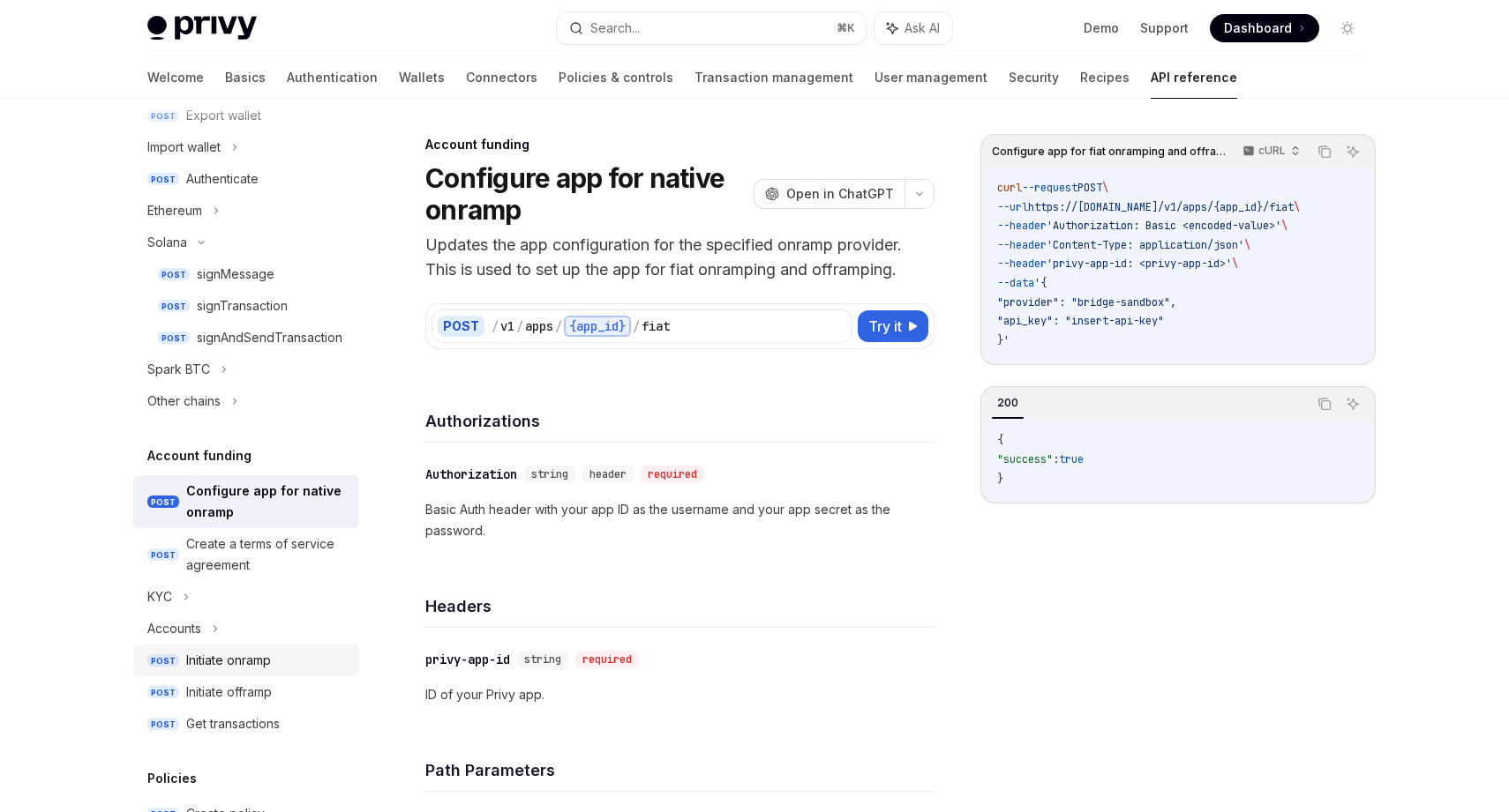
click at [231, 661] on div "Initiate onramp" at bounding box center [229, 660] width 85 height 21
type textarea "*"
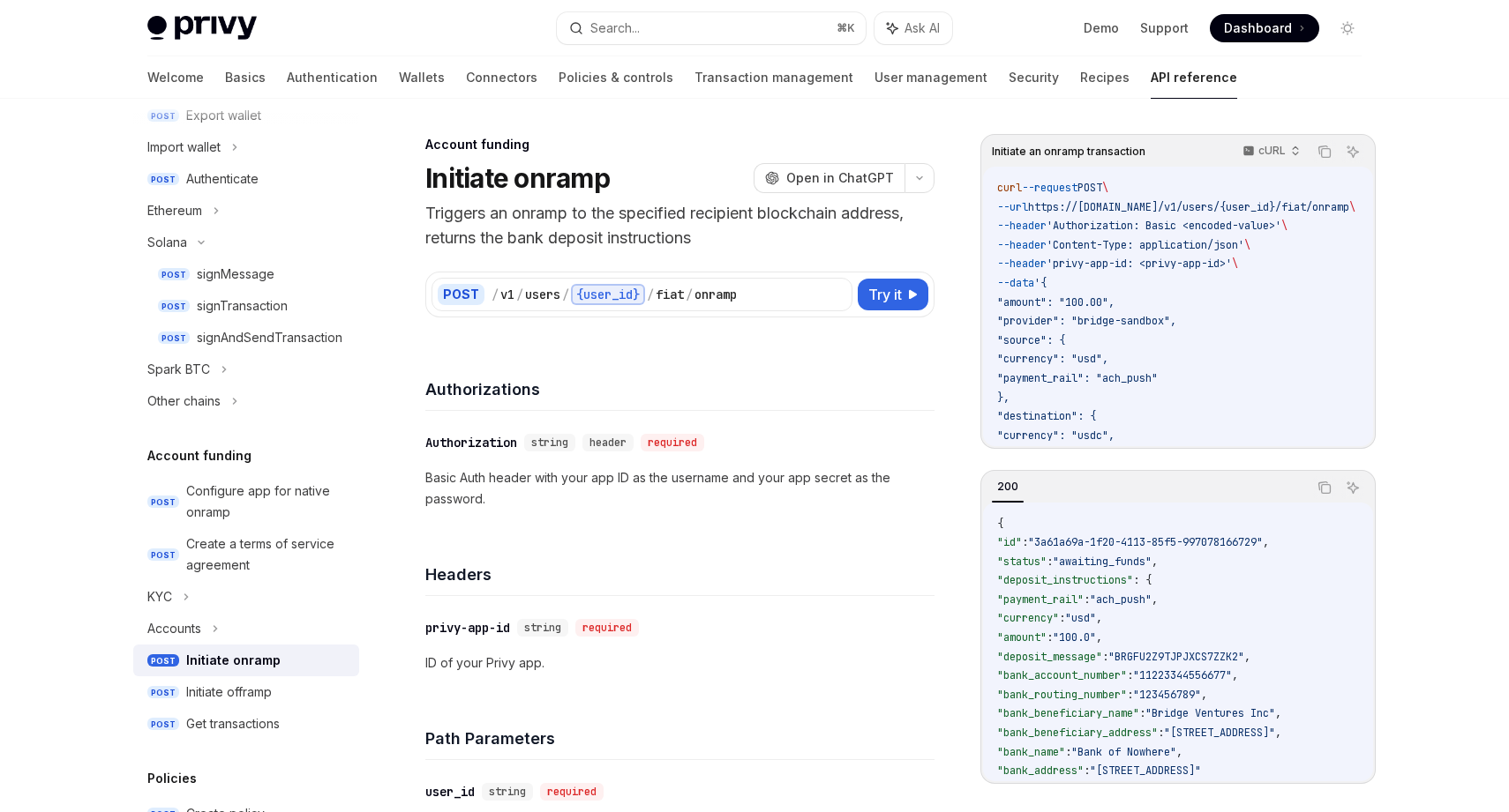
scroll to position [31, 0]
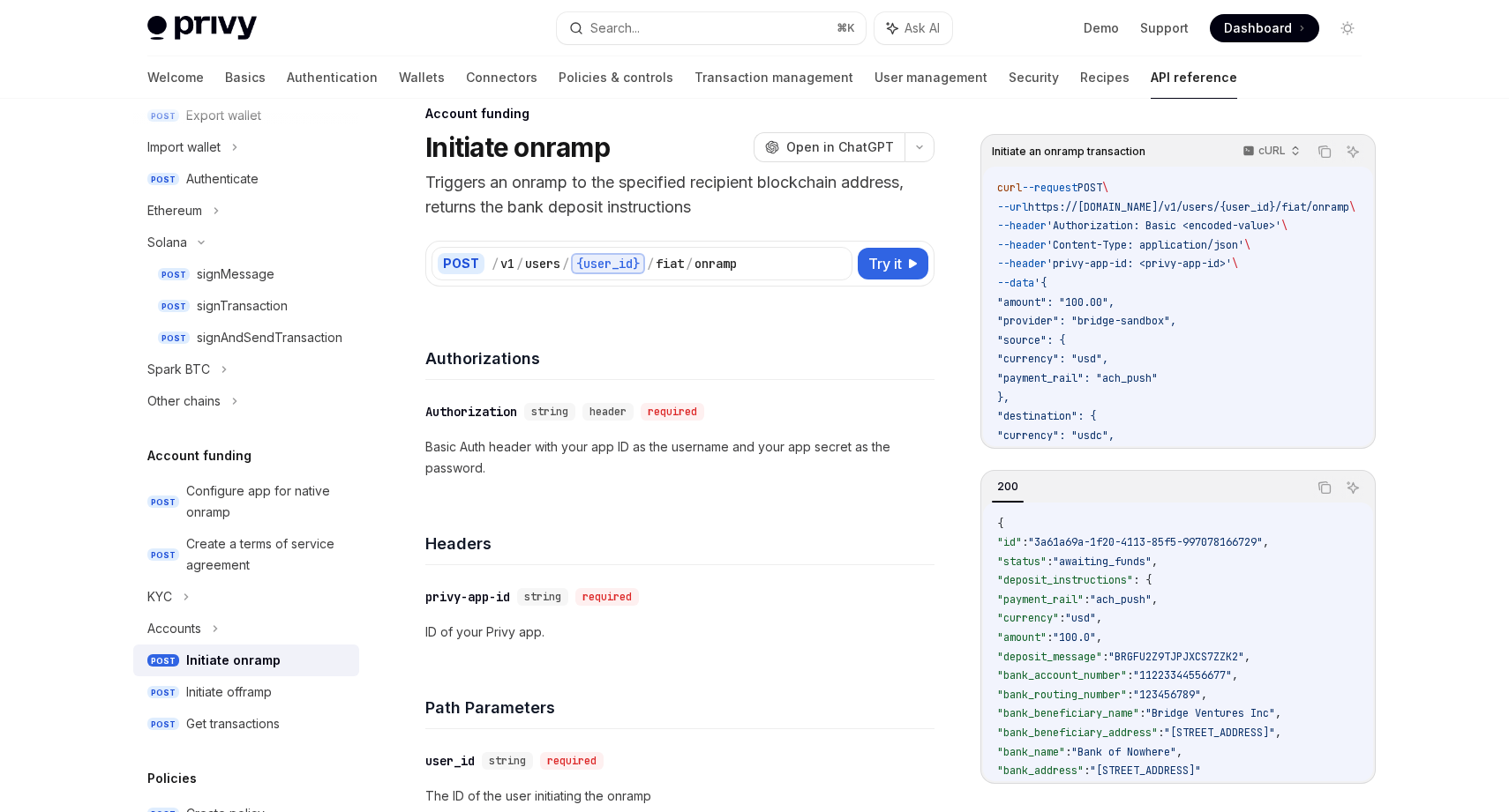
click at [459, 264] on div "POST" at bounding box center [461, 264] width 46 height 21
click at [526, 264] on div "users" at bounding box center [543, 264] width 36 height 17
click at [556, 263] on div "users" at bounding box center [543, 264] width 36 height 17
click at [622, 260] on div "{user_id}" at bounding box center [608, 264] width 74 height 21
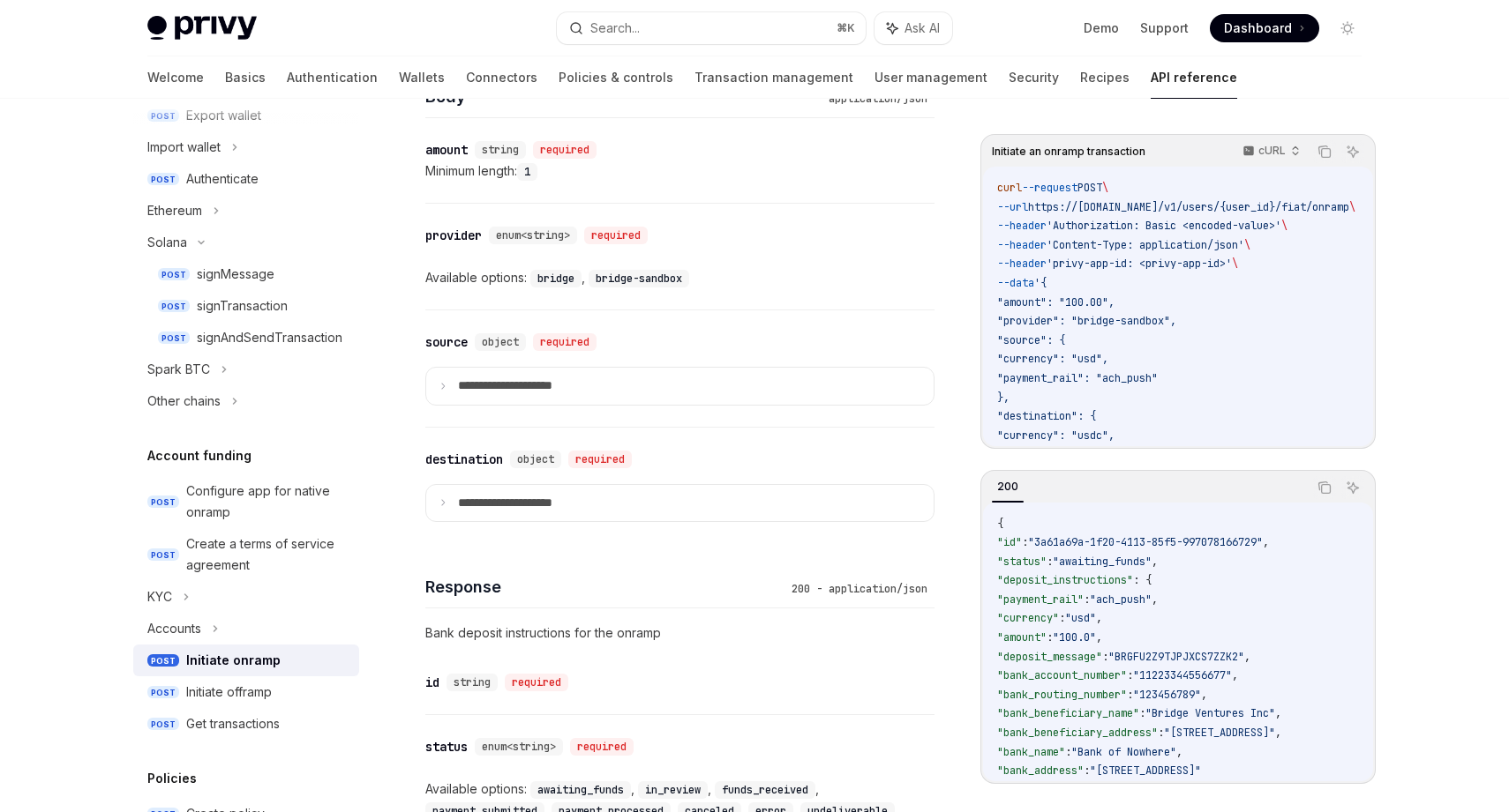
scroll to position [1236, 0]
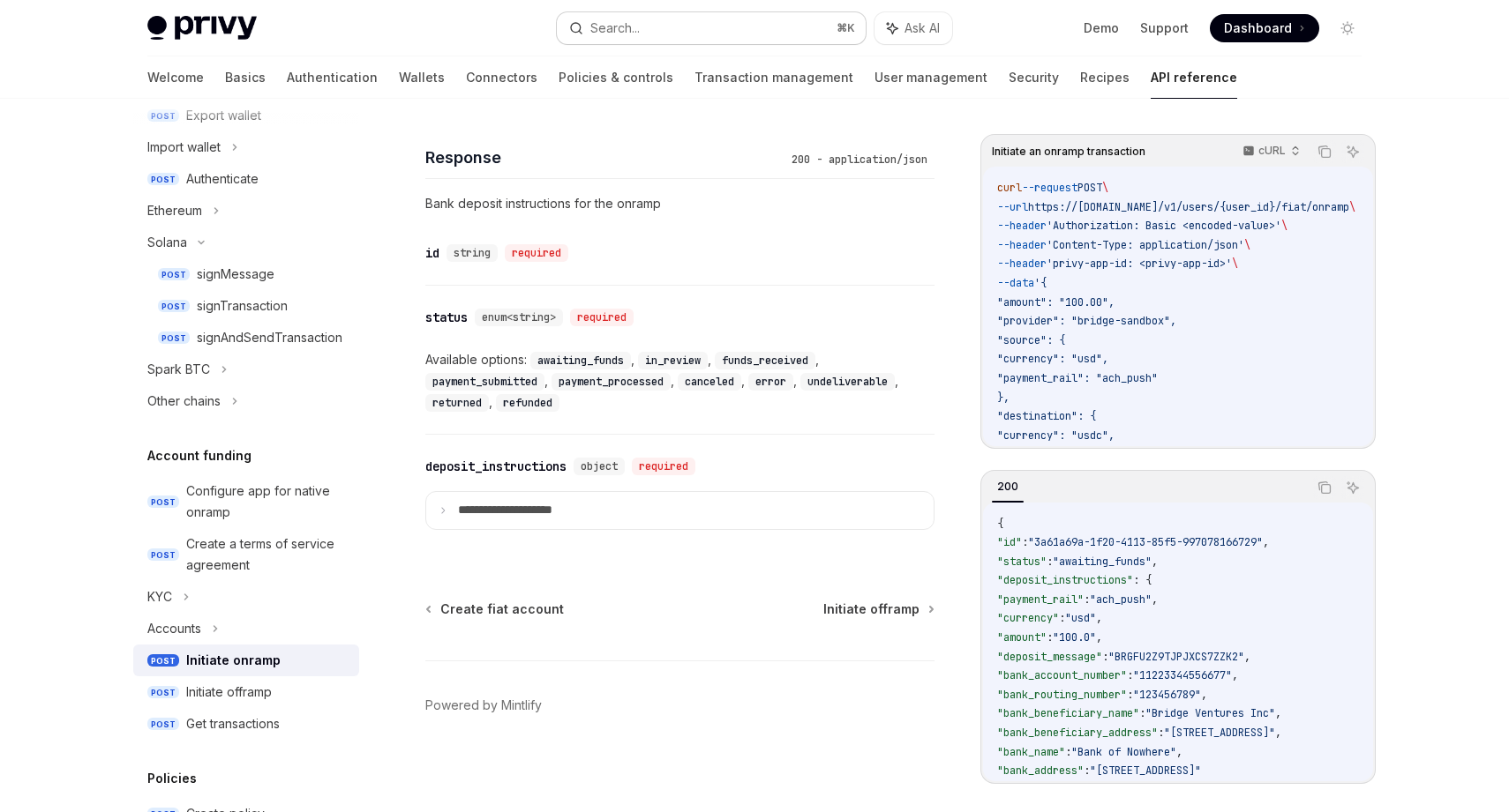
click at [698, 24] on button "Search... ⌘ K" at bounding box center [711, 28] width 309 height 32
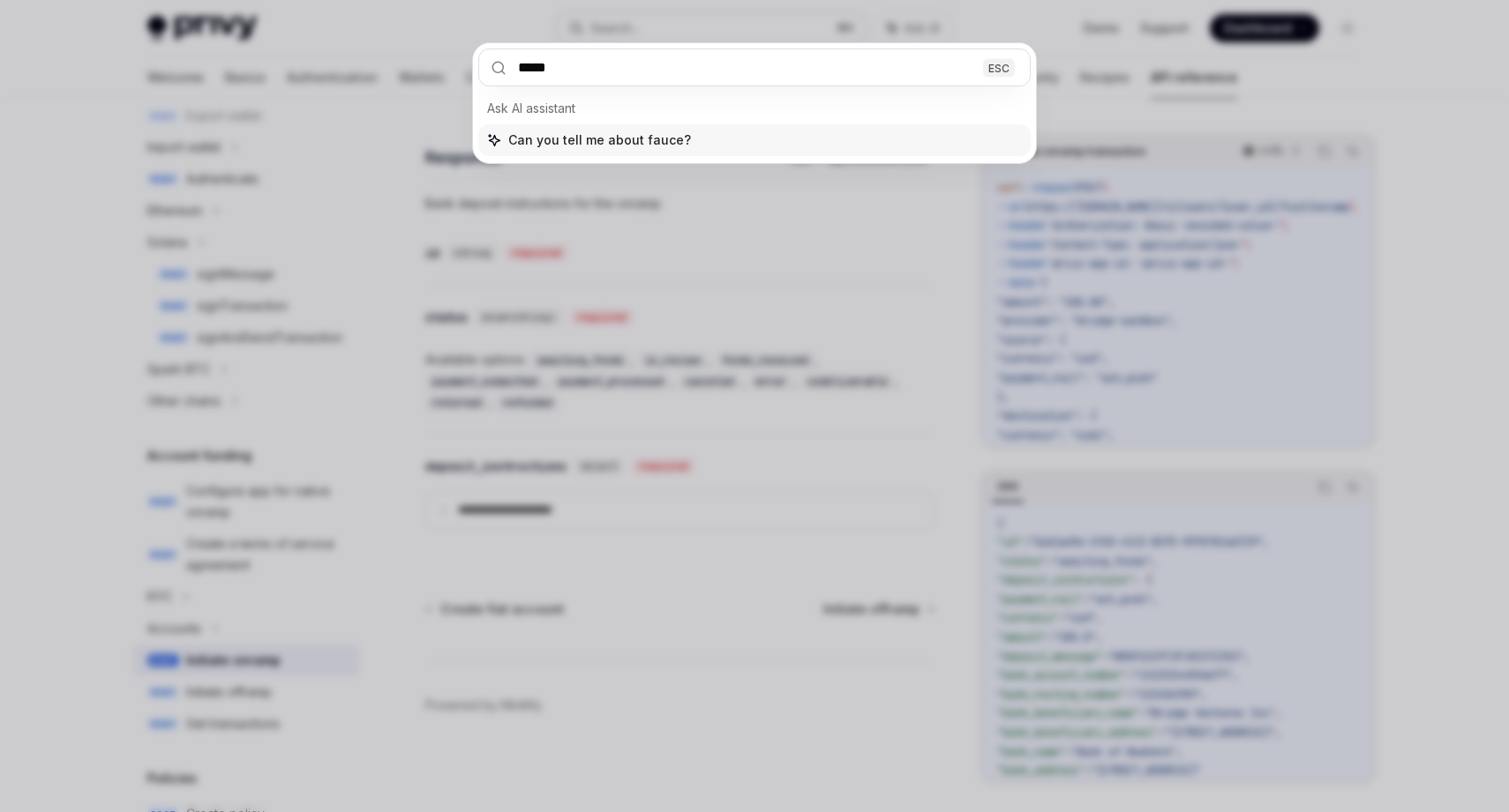
type input "******"
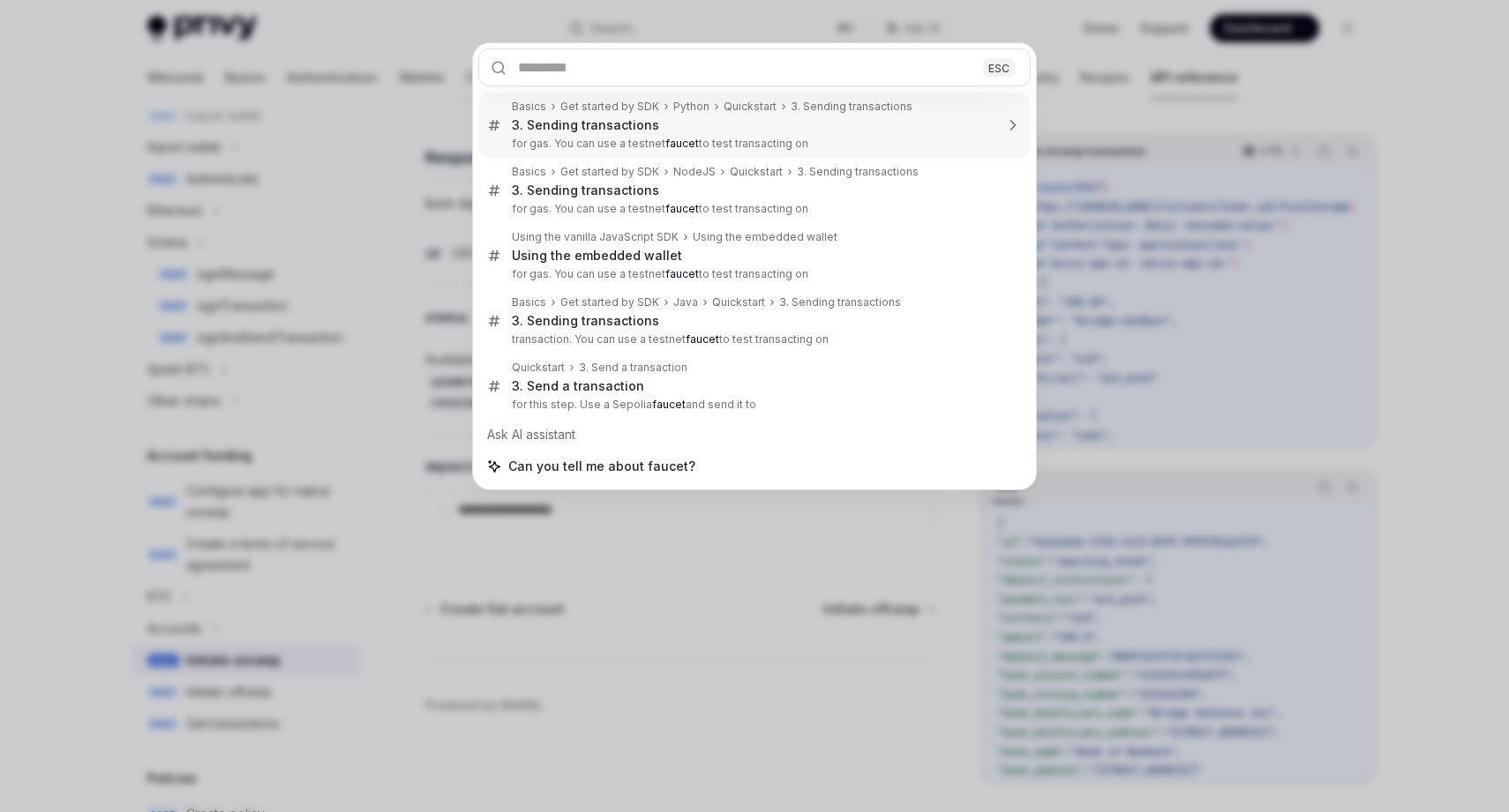
type textarea "*"
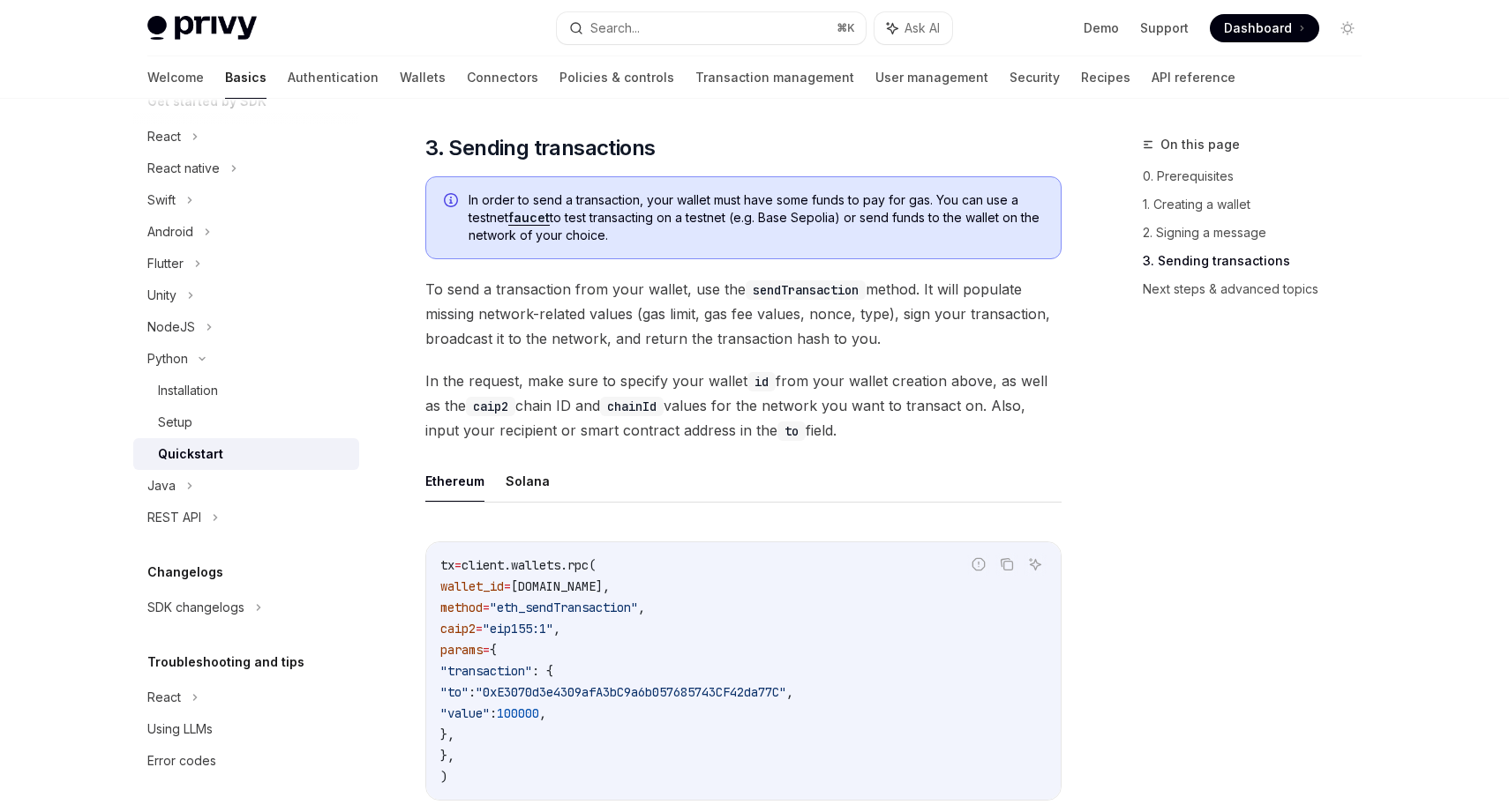
scroll to position [221, 0]
click at [531, 216] on link "faucet" at bounding box center [528, 217] width 42 height 15
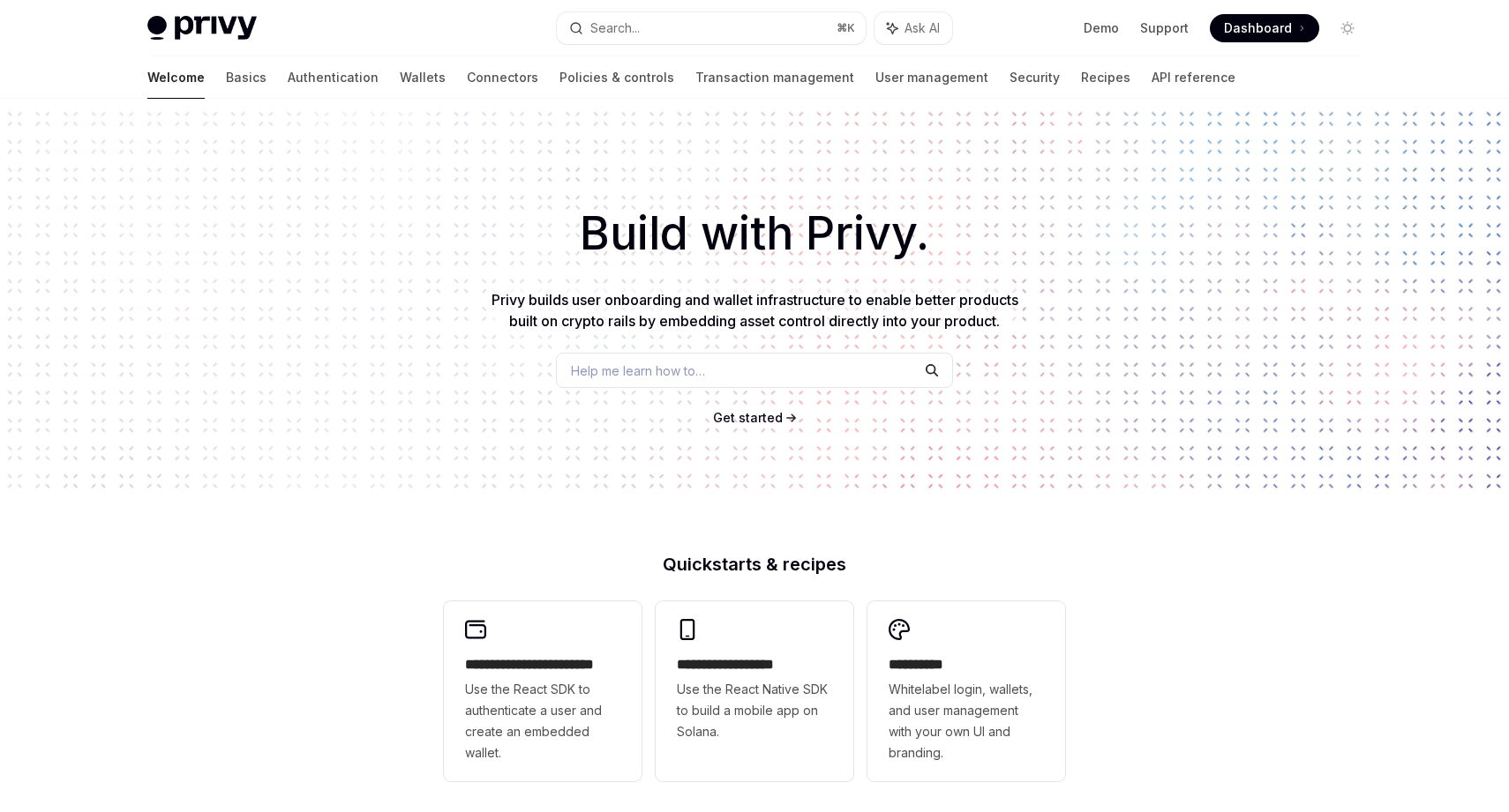
click at [1247, 31] on span "Dashboard" at bounding box center [1258, 28] width 68 height 17
